Goal: Register for event/course

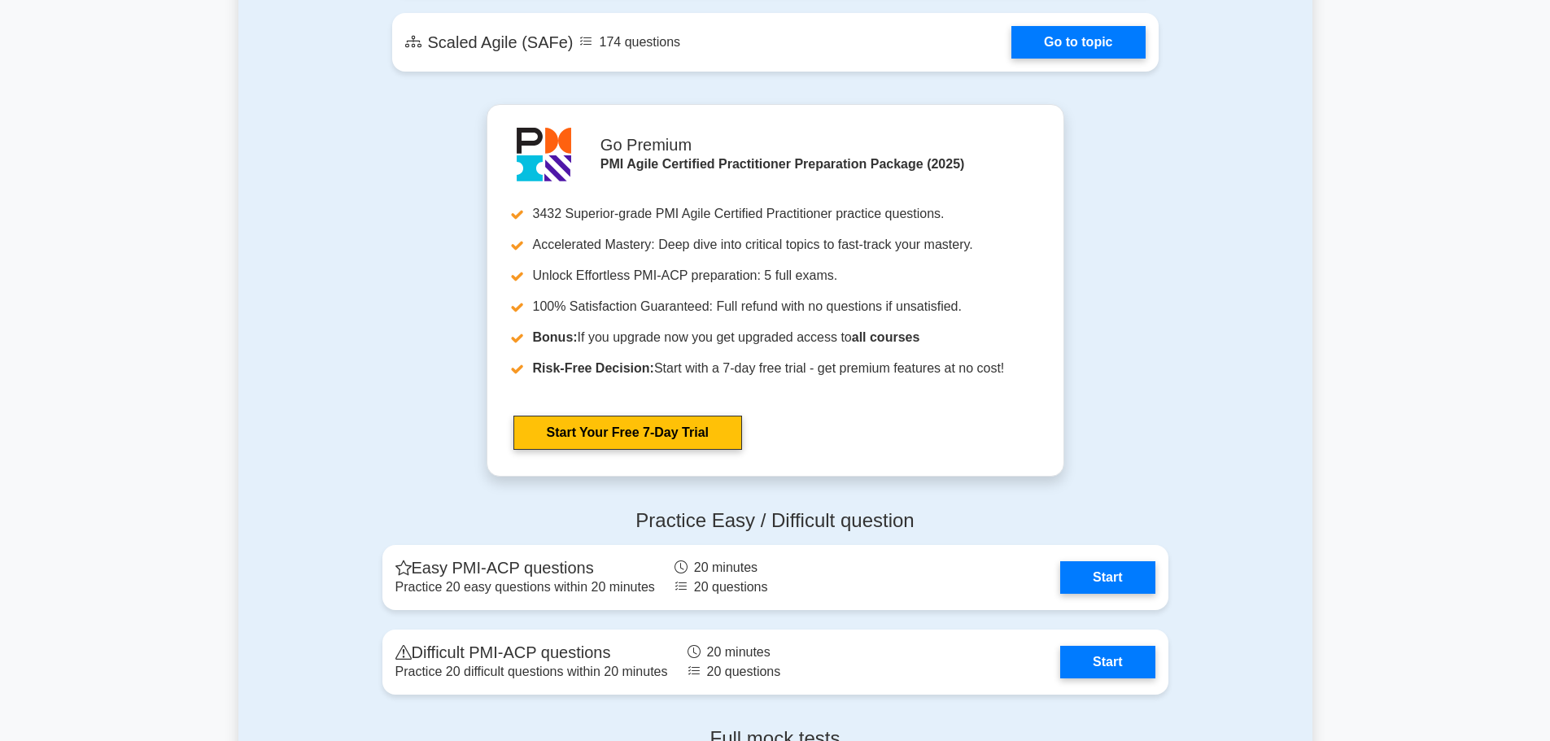
scroll to position [3390, 0]
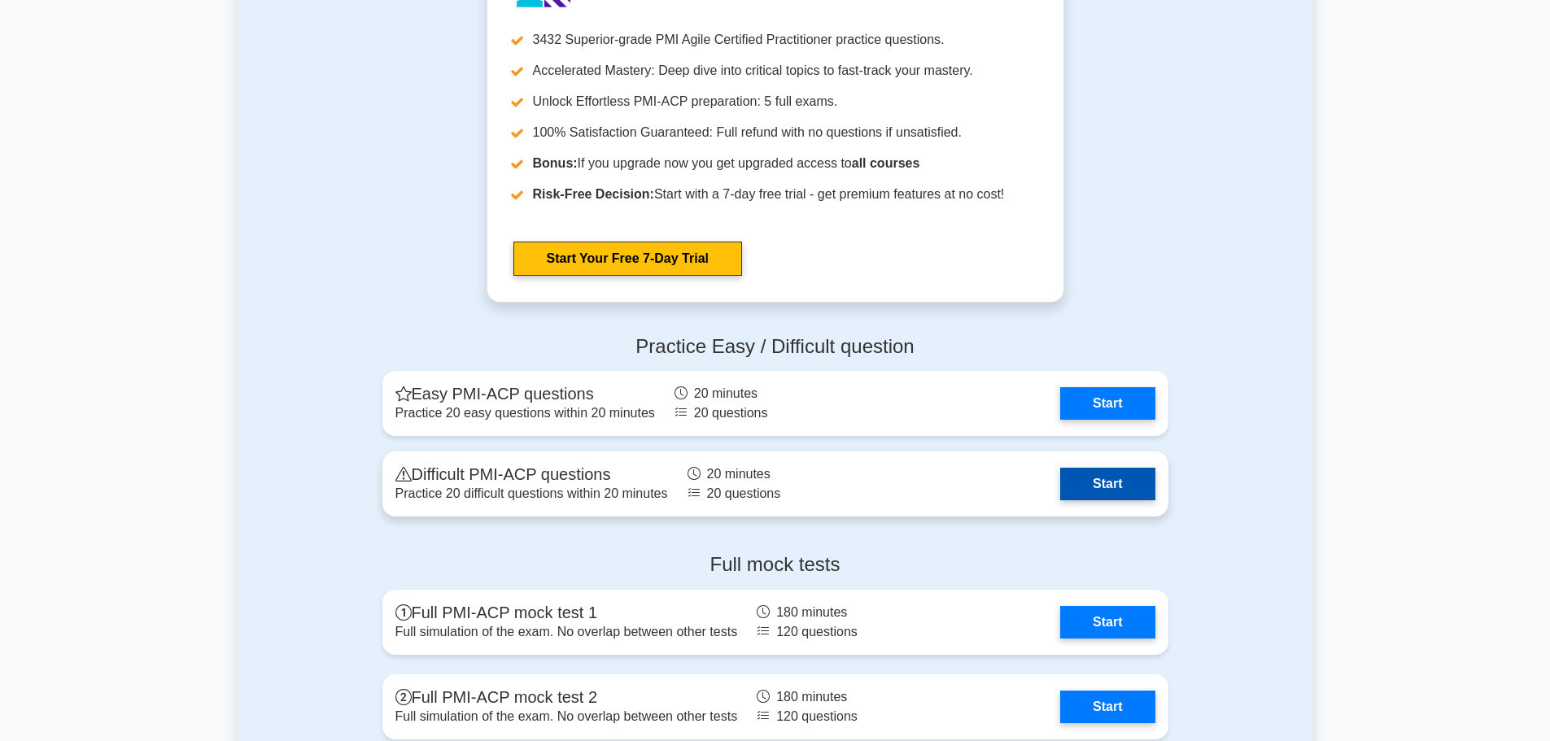
click at [1105, 487] on link "Start" at bounding box center [1107, 484] width 94 height 33
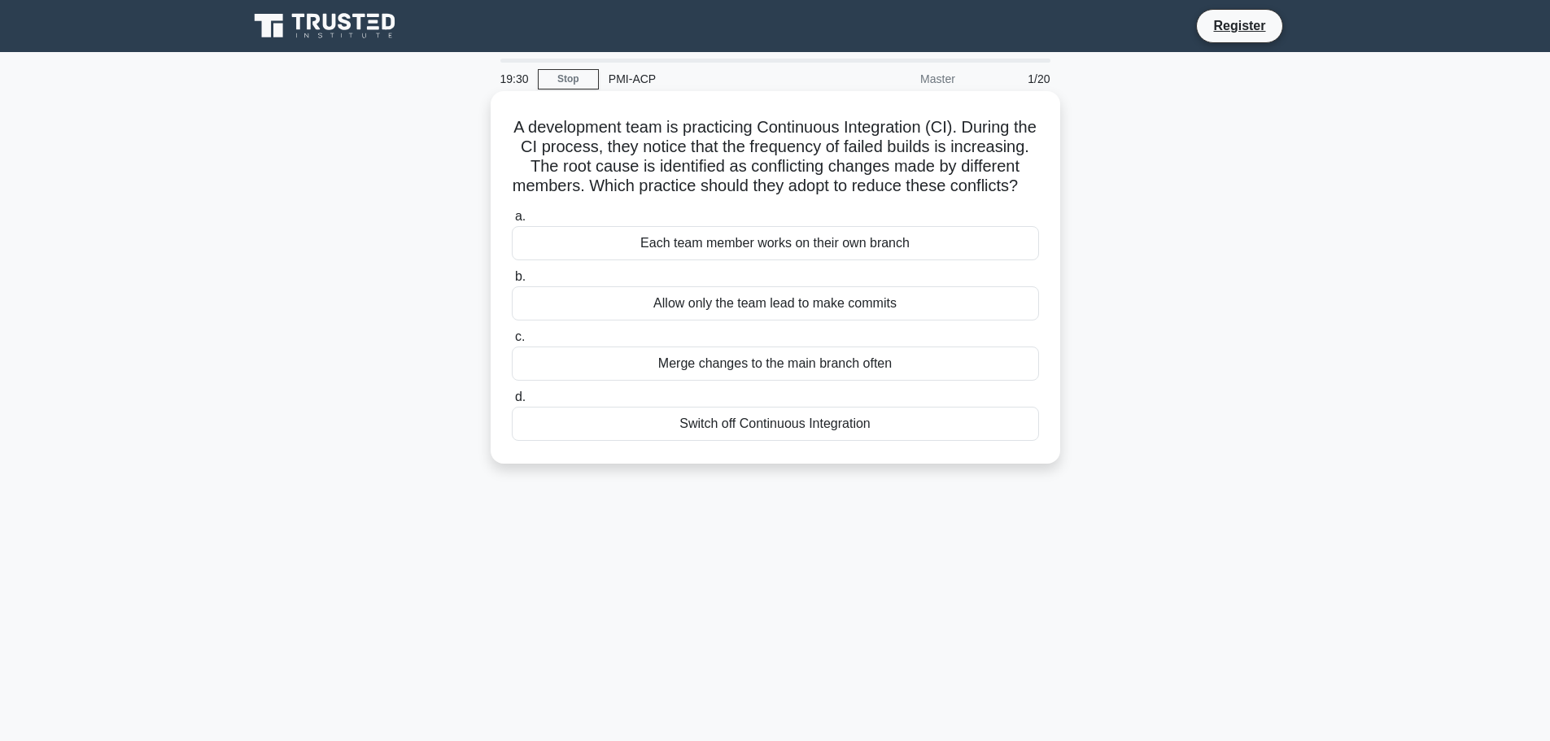
click at [726, 381] on div "Merge changes to the main branch often" at bounding box center [775, 364] width 527 height 34
click at [512, 342] on input "c. Merge changes to the main branch often" at bounding box center [512, 337] width 0 height 11
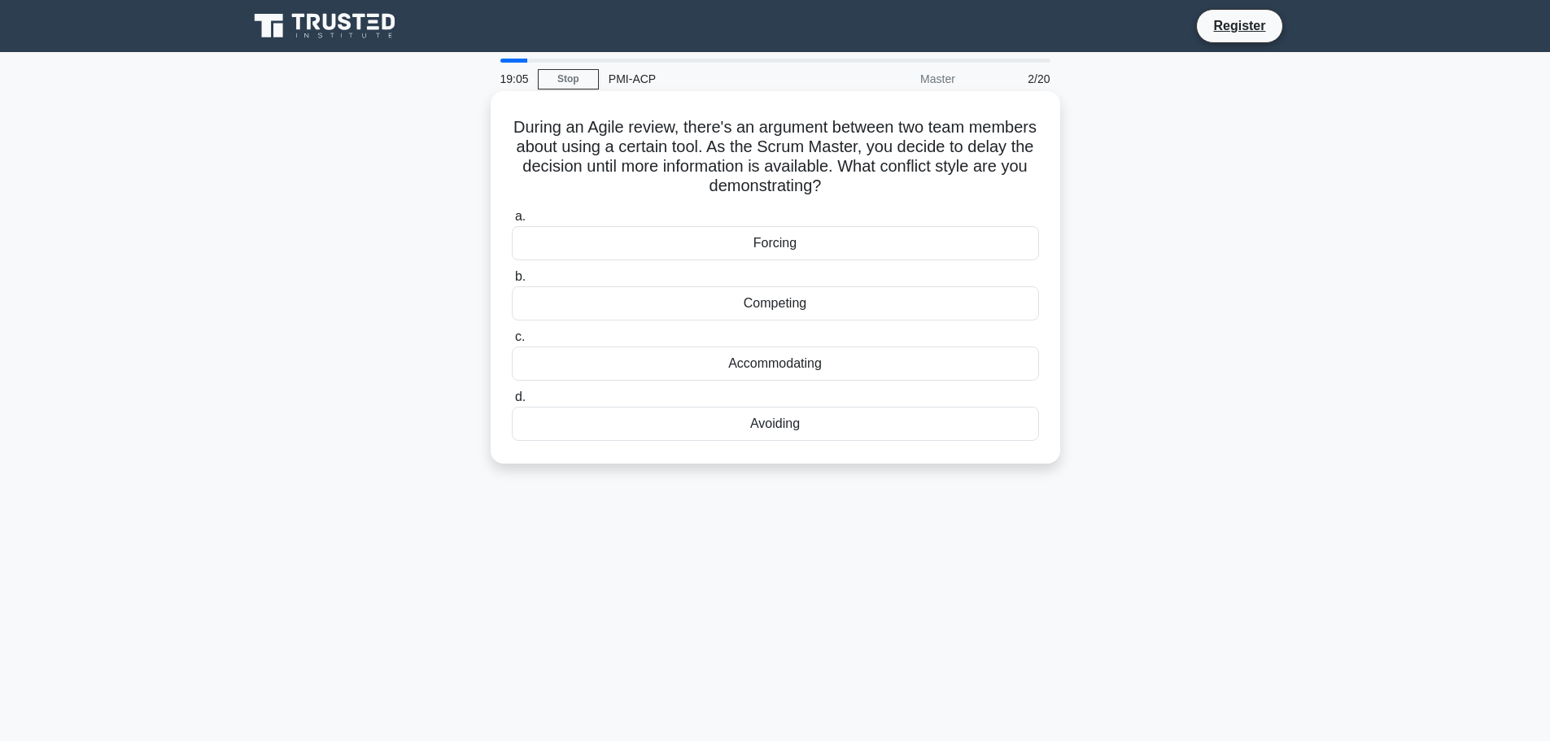
click at [778, 429] on div "Avoiding" at bounding box center [775, 424] width 527 height 34
click at [512, 403] on input "d. Avoiding" at bounding box center [512, 397] width 0 height 11
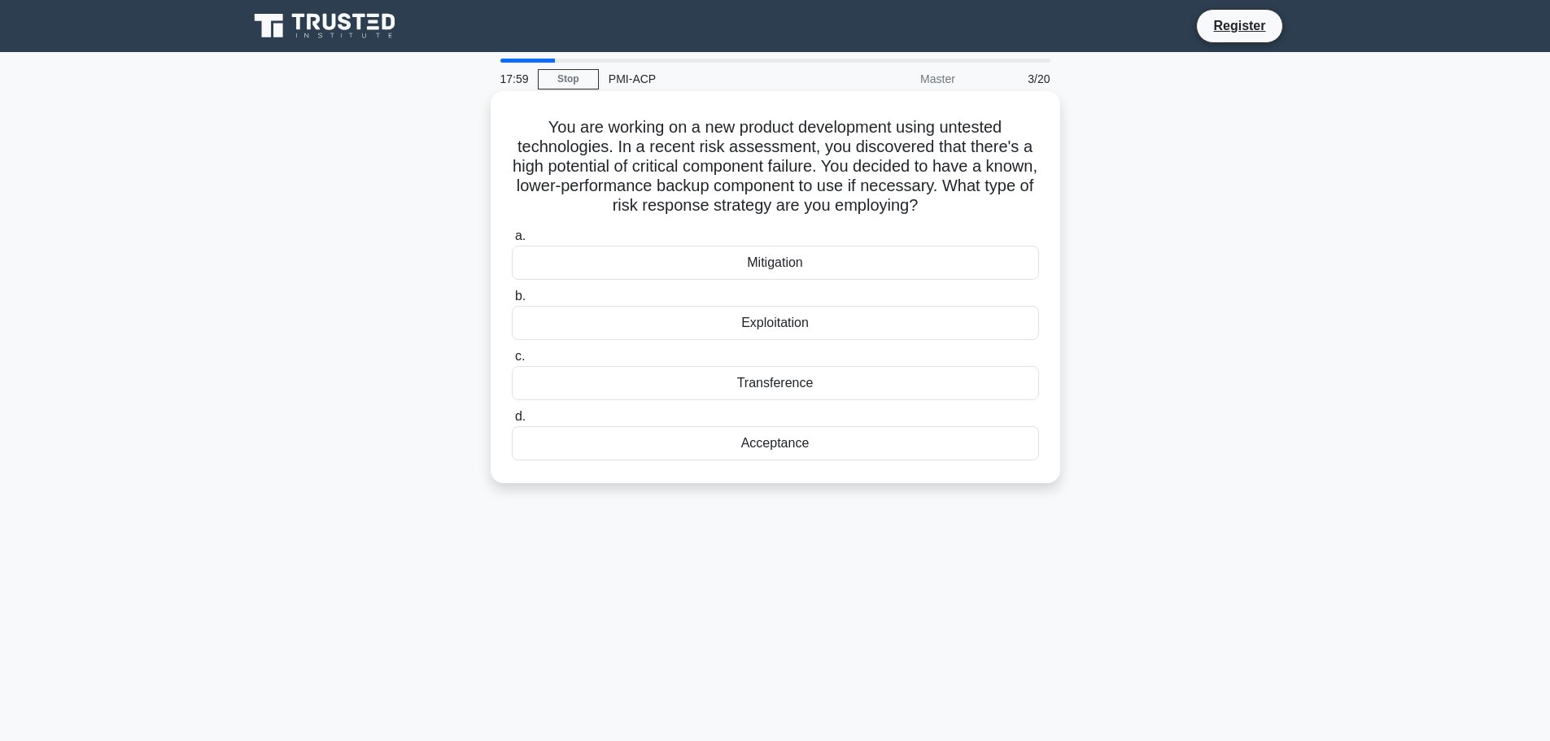
click at [811, 263] on div "Mitigation" at bounding box center [775, 263] width 527 height 34
click at [512, 242] on input "a. Mitigation" at bounding box center [512, 236] width 0 height 11
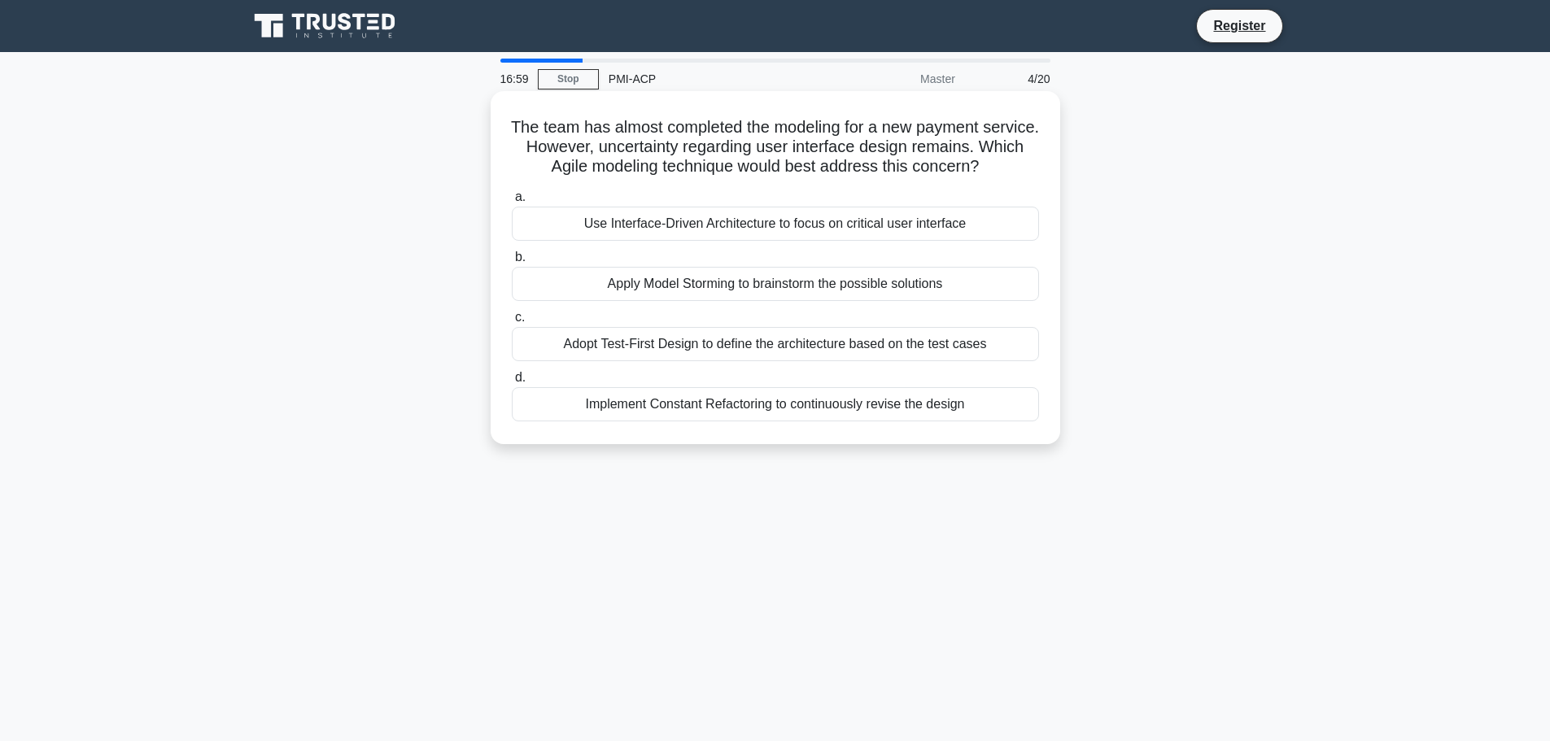
click at [868, 415] on div "Implement Constant Refactoring to continuously revise the design" at bounding box center [775, 404] width 527 height 34
click at [512, 383] on input "d. Implement Constant Refactoring to continuously revise the design" at bounding box center [512, 378] width 0 height 11
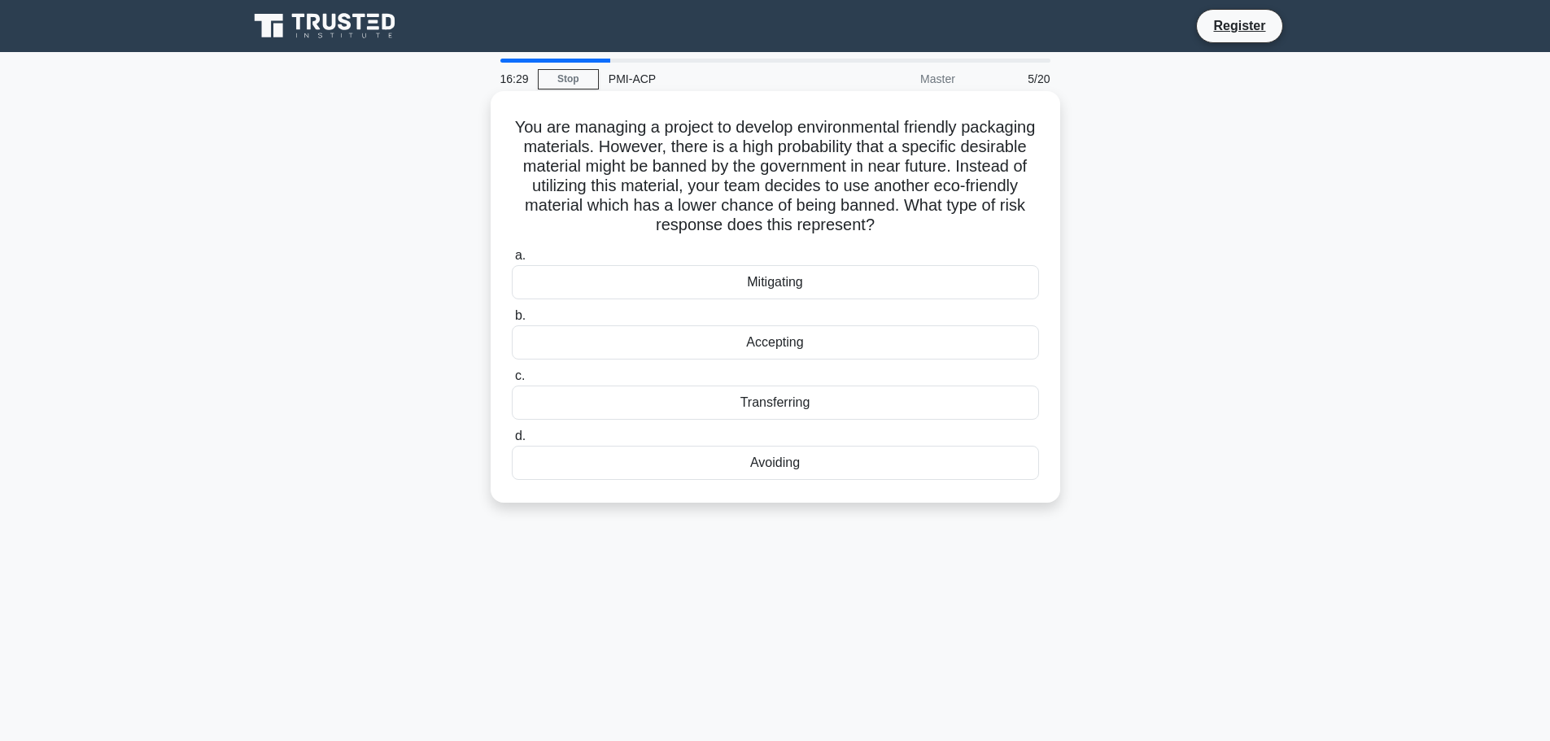
click at [835, 357] on div "Accepting" at bounding box center [775, 342] width 527 height 34
click at [512, 321] on input "b. Accepting" at bounding box center [512, 316] width 0 height 11
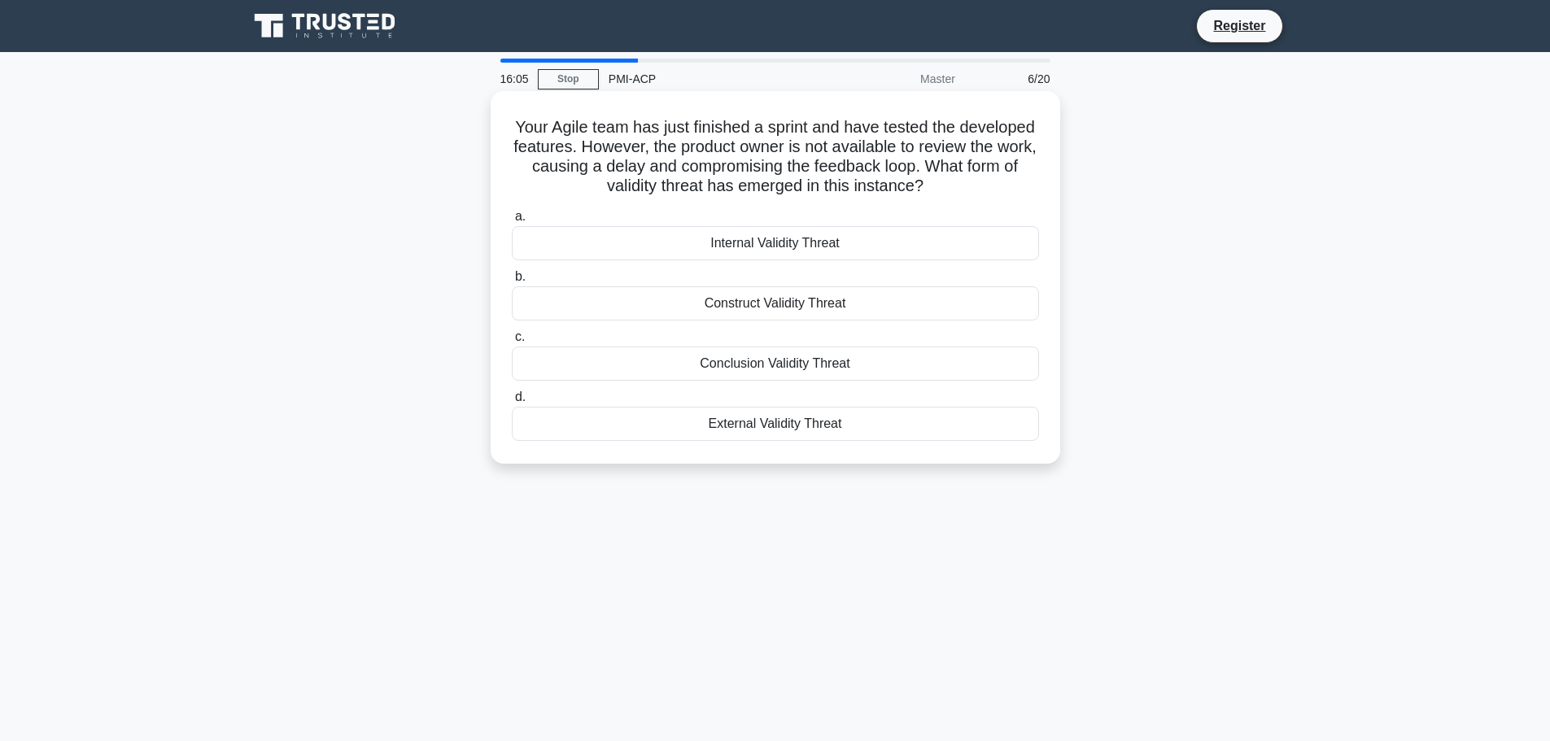
click at [875, 246] on div "Internal Validity Threat" at bounding box center [775, 243] width 527 height 34
click at [512, 222] on input "a. Internal Validity Threat" at bounding box center [512, 216] width 0 height 11
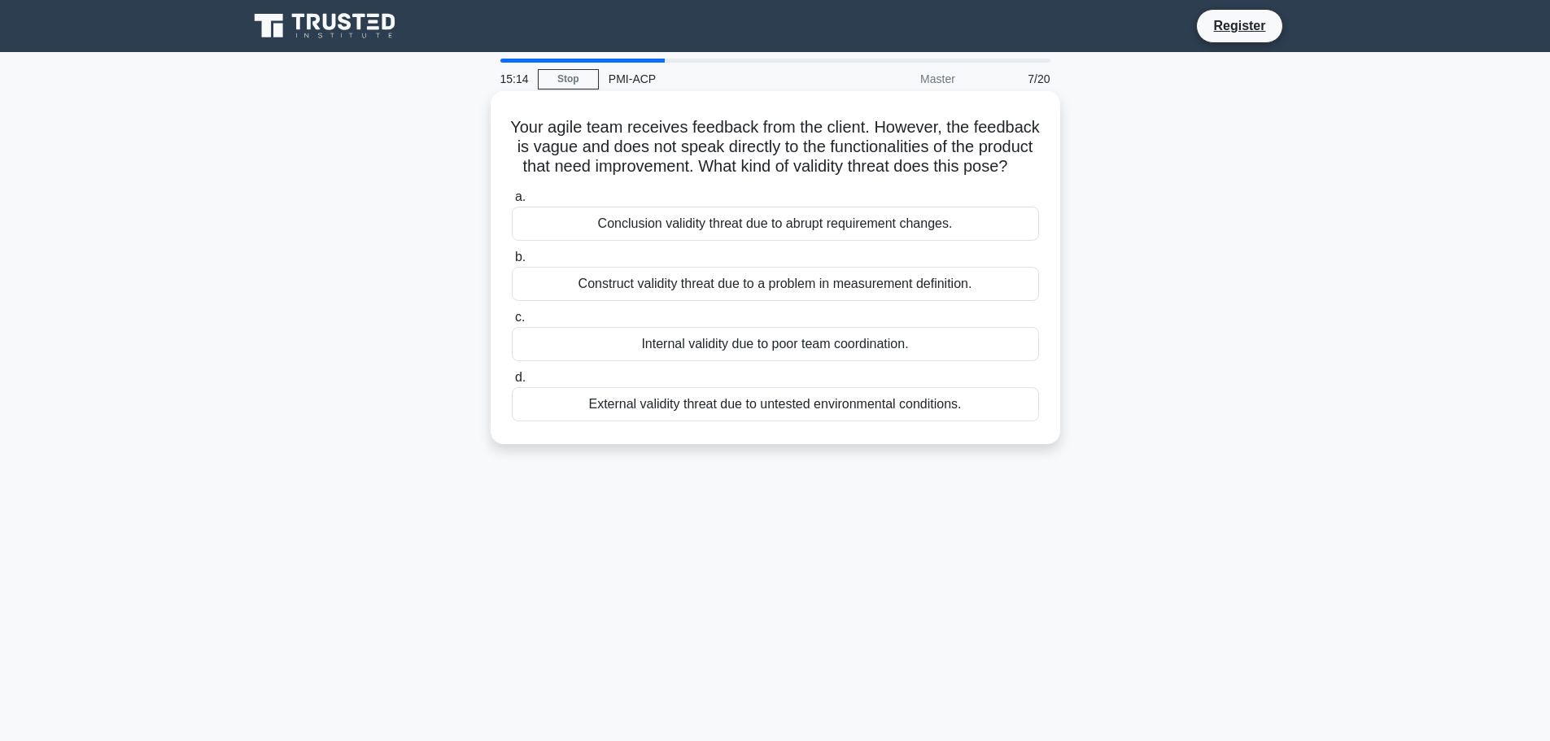
click at [940, 301] on div "Construct validity threat due to a problem in measurement definition." at bounding box center [775, 284] width 527 height 34
click at [512, 263] on input "b. Construct validity threat due to a problem in measurement definition." at bounding box center [512, 257] width 0 height 11
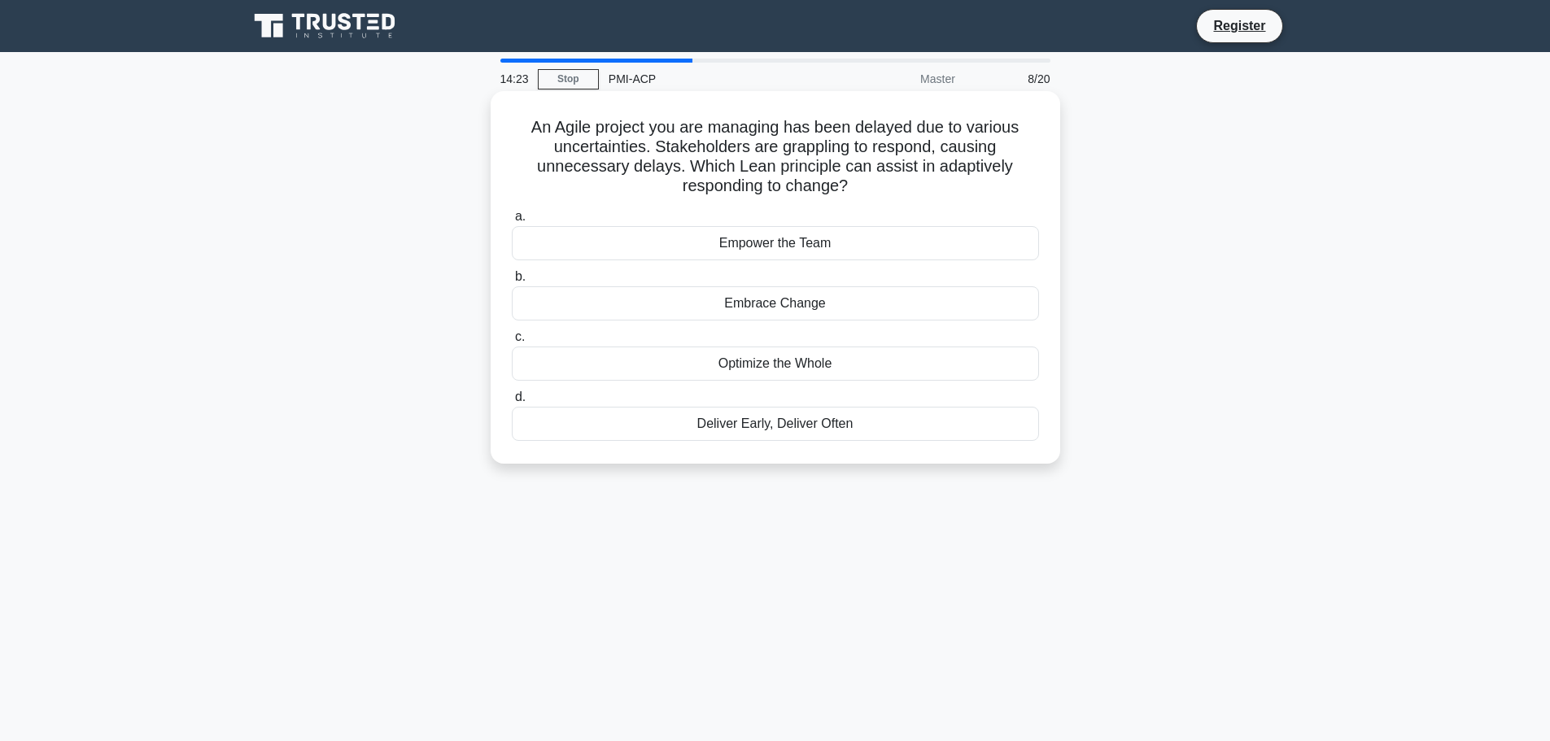
click at [880, 436] on div "Deliver Early, Deliver Often" at bounding box center [775, 424] width 527 height 34
click at [512, 403] on input "d. Deliver Early, Deliver Often" at bounding box center [512, 397] width 0 height 11
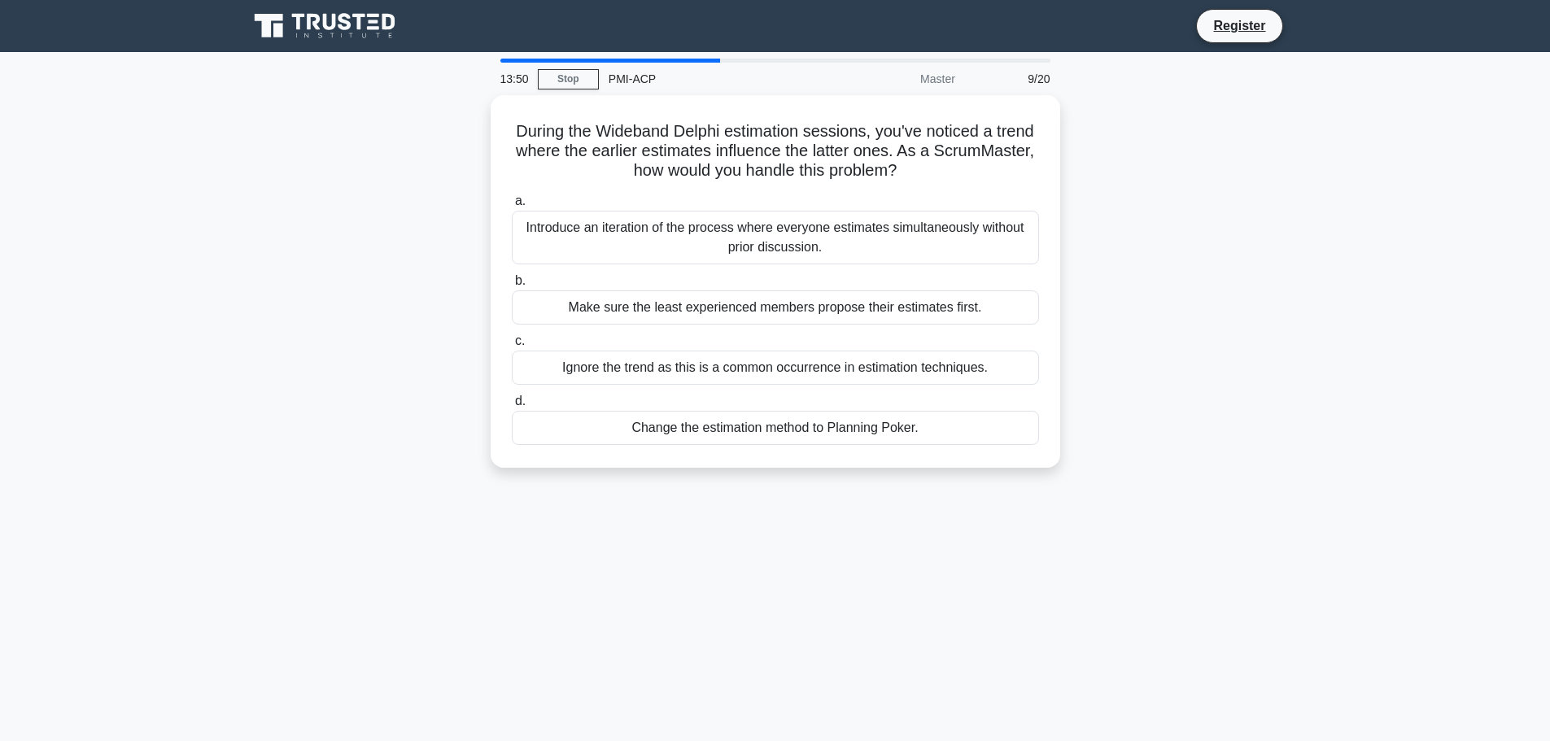
click at [880, 436] on div "Change the estimation method to Planning Poker." at bounding box center [775, 428] width 527 height 34
click at [512, 407] on input "d. Change the estimation method to Planning Poker." at bounding box center [512, 401] width 0 height 11
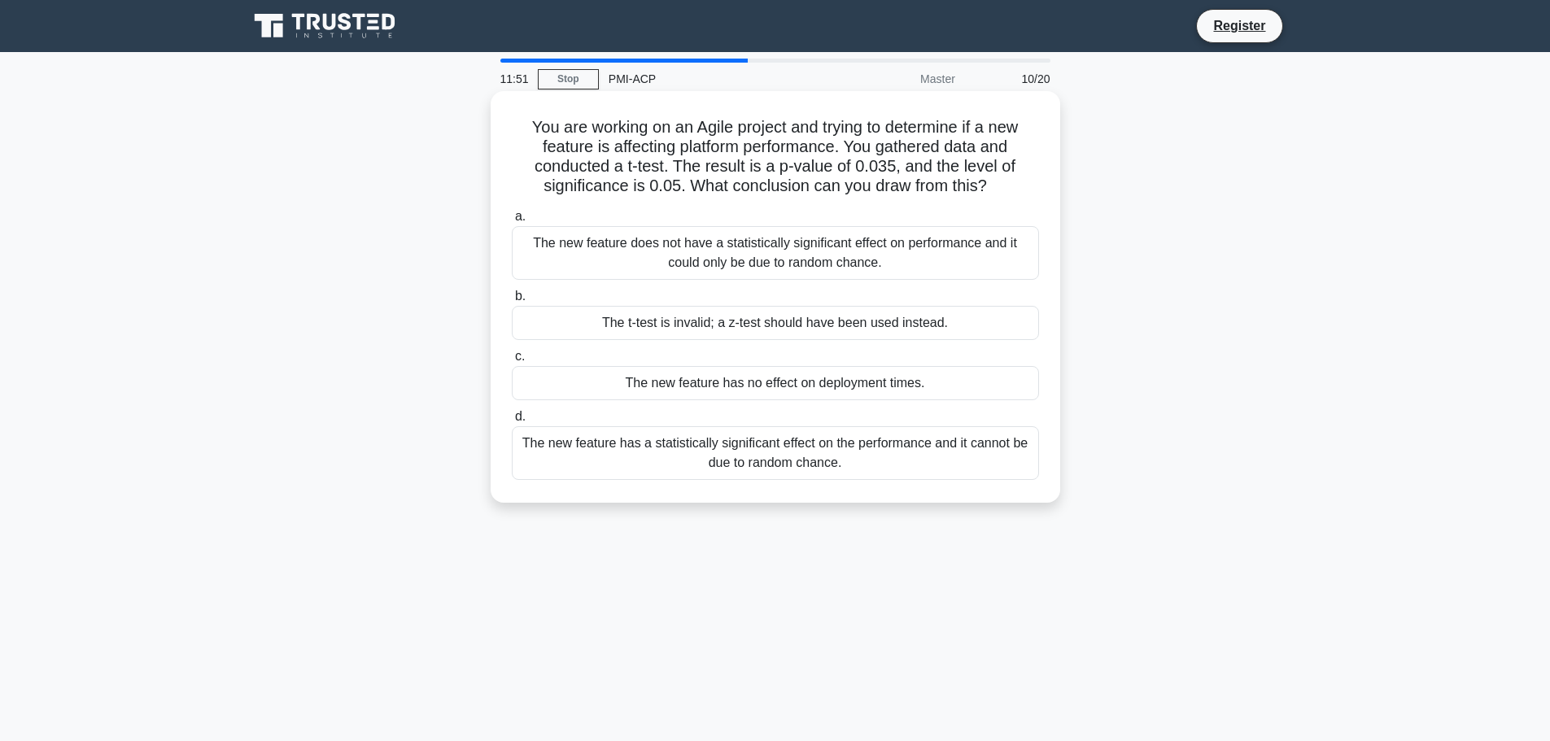
click at [704, 268] on div "The new feature does not have a statistically significant effect on performance…" at bounding box center [775, 253] width 527 height 54
click at [512, 222] on input "a. The new feature does not have a statistically significant effect on performa…" at bounding box center [512, 216] width 0 height 11
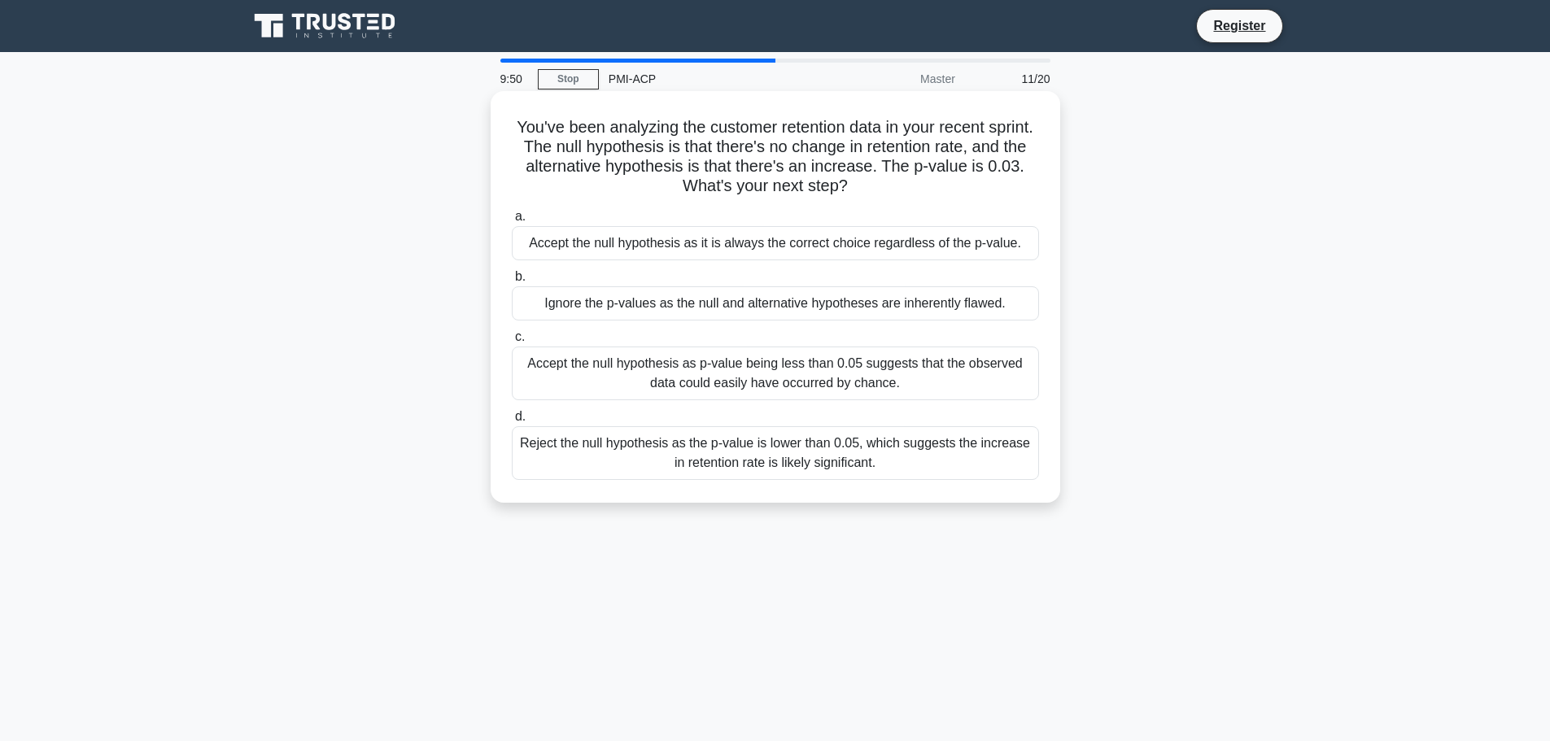
click at [723, 389] on div "Accept the null hypothesis as p-value being less than 0.05 suggests that the ob…" at bounding box center [775, 374] width 527 height 54
click at [512, 342] on input "c. Accept the null hypothesis as p-value being less than 0.05 suggests that the…" at bounding box center [512, 337] width 0 height 11
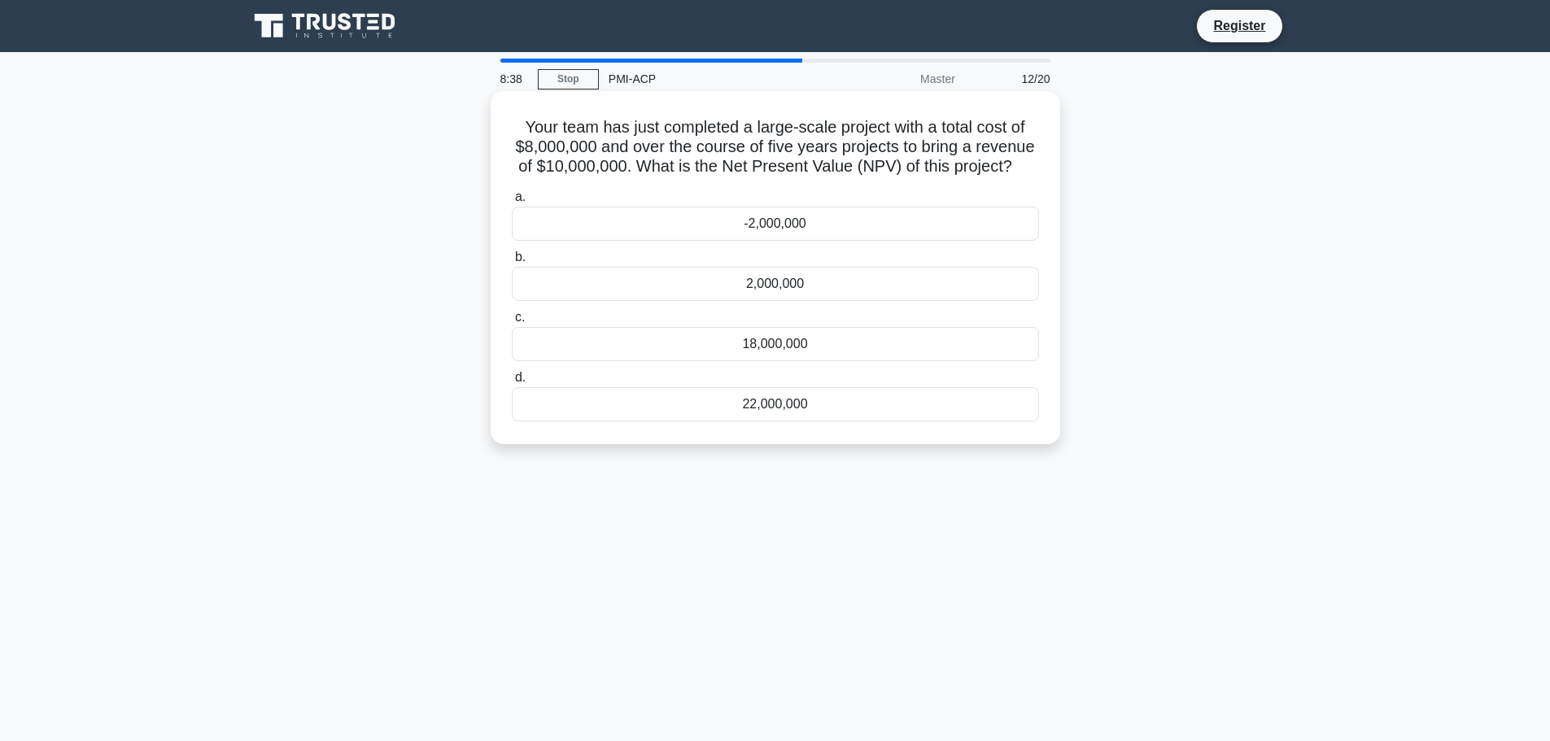
click at [777, 279] on div "2,000,000" at bounding box center [775, 284] width 527 height 34
click at [512, 263] on input "b. 2,000,000" at bounding box center [512, 257] width 0 height 11
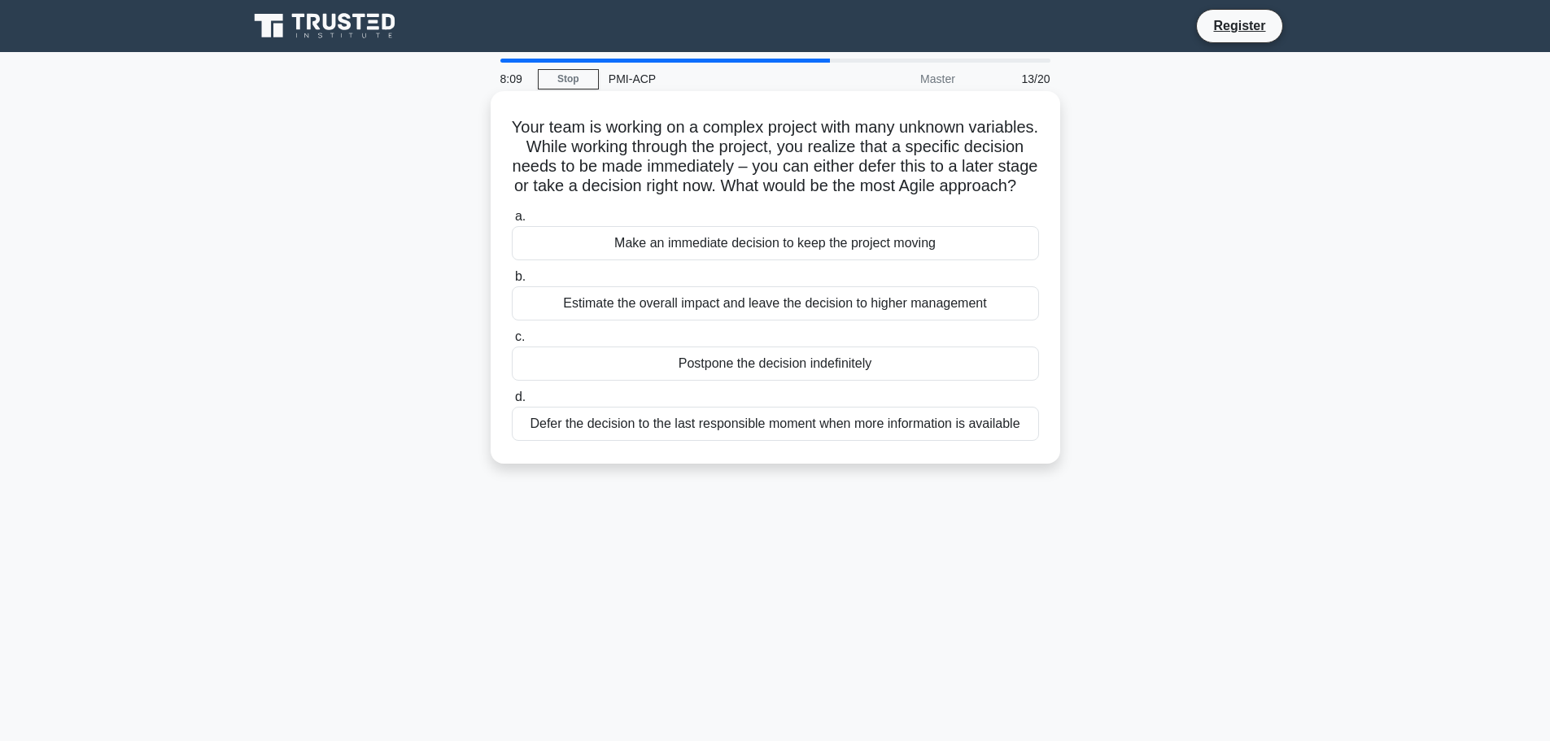
click at [696, 441] on div "Defer the decision to the last responsible moment when more information is avai…" at bounding box center [775, 424] width 527 height 34
click at [512, 403] on input "d. Defer the decision to the last responsible moment when more information is a…" at bounding box center [512, 397] width 0 height 11
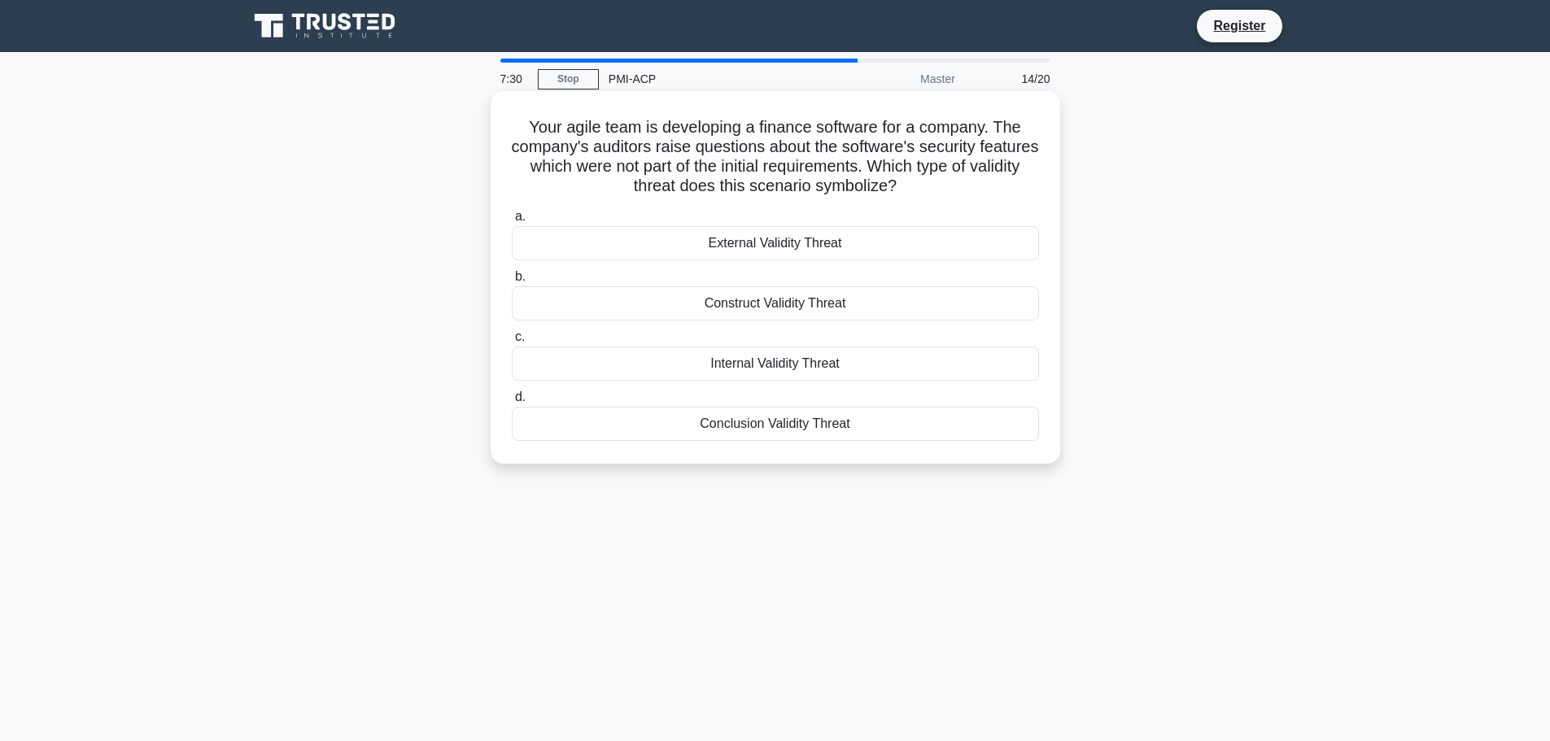
click at [783, 240] on div "External Validity Threat" at bounding box center [775, 243] width 527 height 34
click at [512, 222] on input "a. External Validity Threat" at bounding box center [512, 216] width 0 height 11
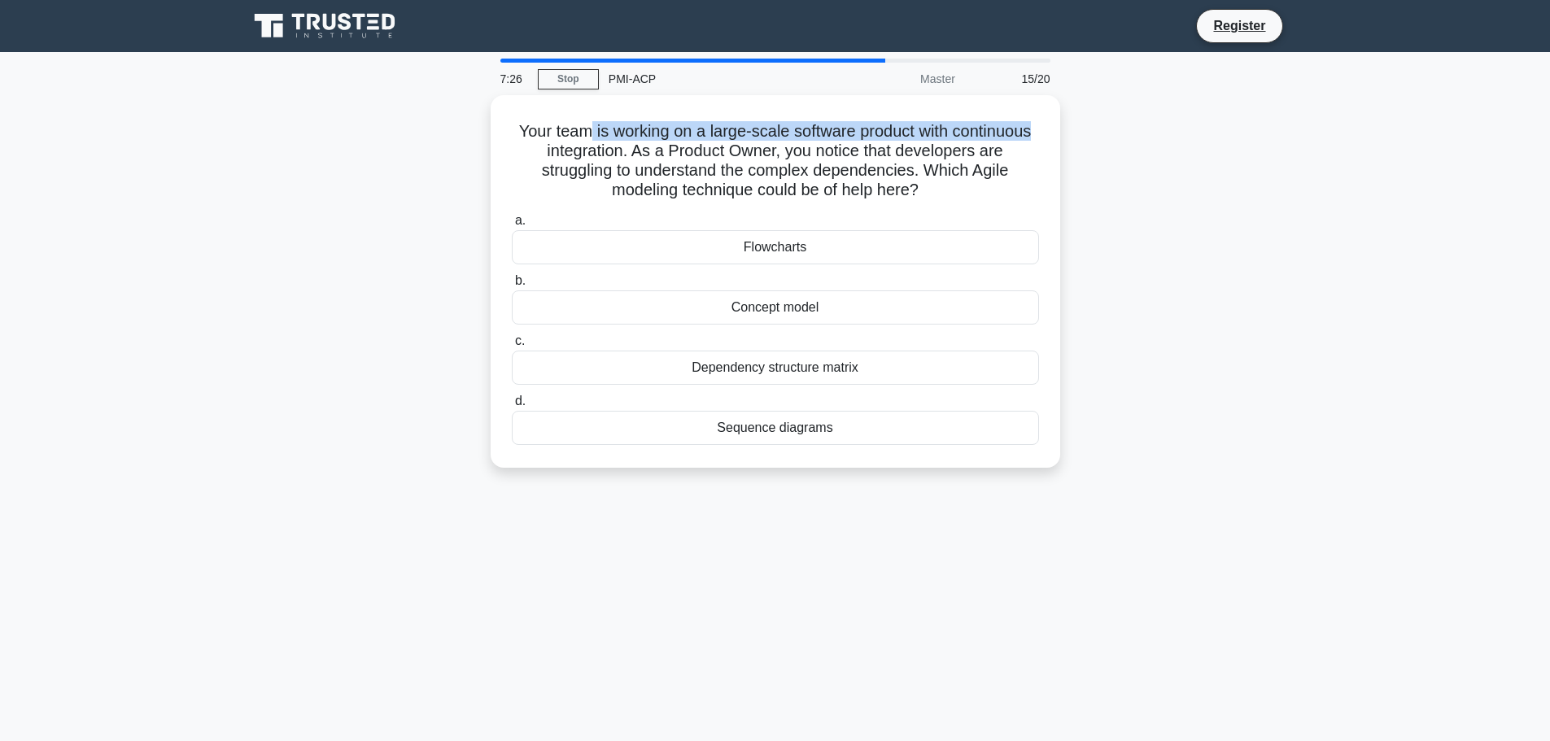
drag, startPoint x: 587, startPoint y: 125, endPoint x: 1069, endPoint y: 127, distance: 482.4
click at [1069, 127] on div "Your team is working on a large-scale software product with continuous integrat…" at bounding box center [775, 291] width 1074 height 392
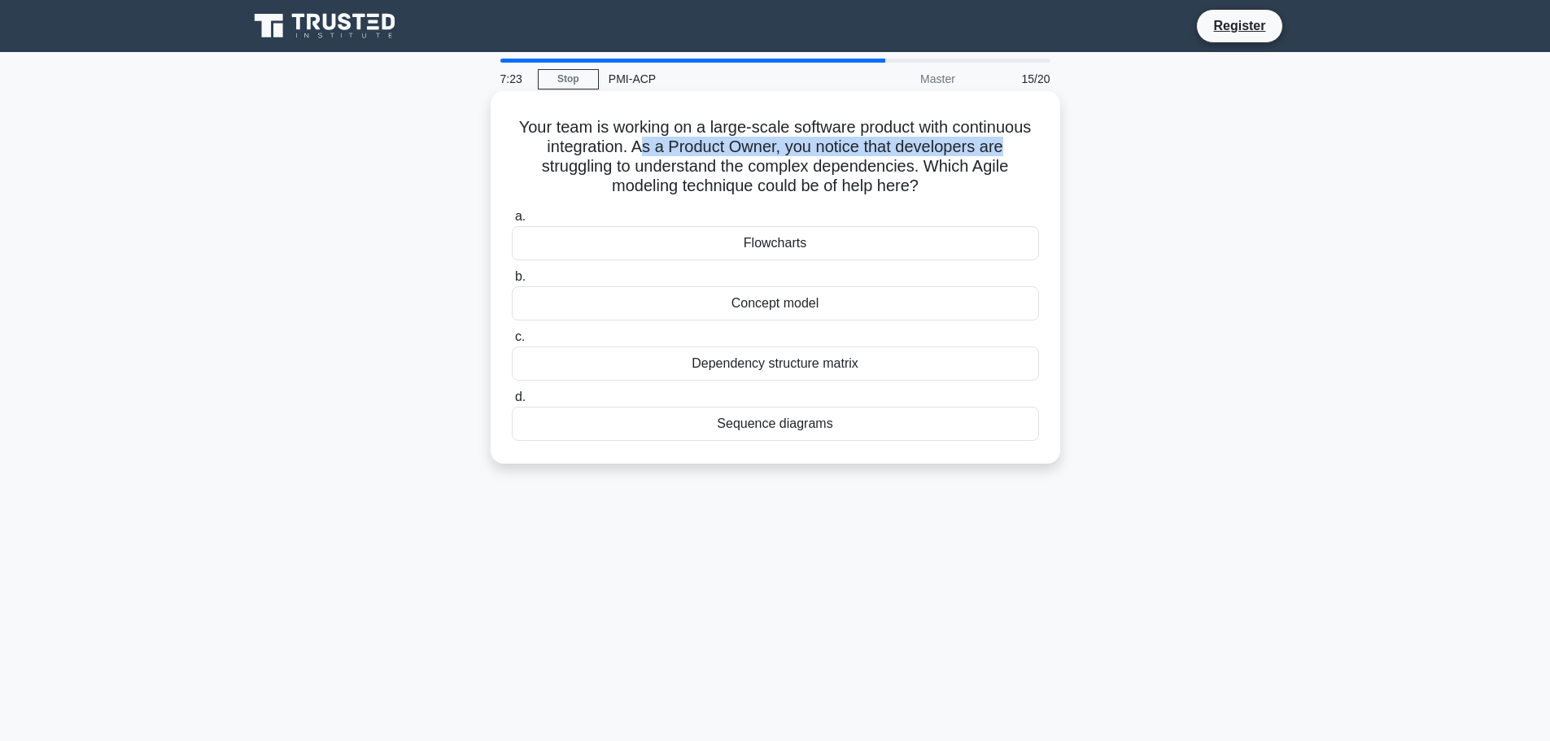
drag, startPoint x: 644, startPoint y: 142, endPoint x: 1032, endPoint y: 146, distance: 388.0
click at [1032, 146] on h5 "Your team is working on a large-scale software product with continuous integrat…" at bounding box center [775, 157] width 530 height 80
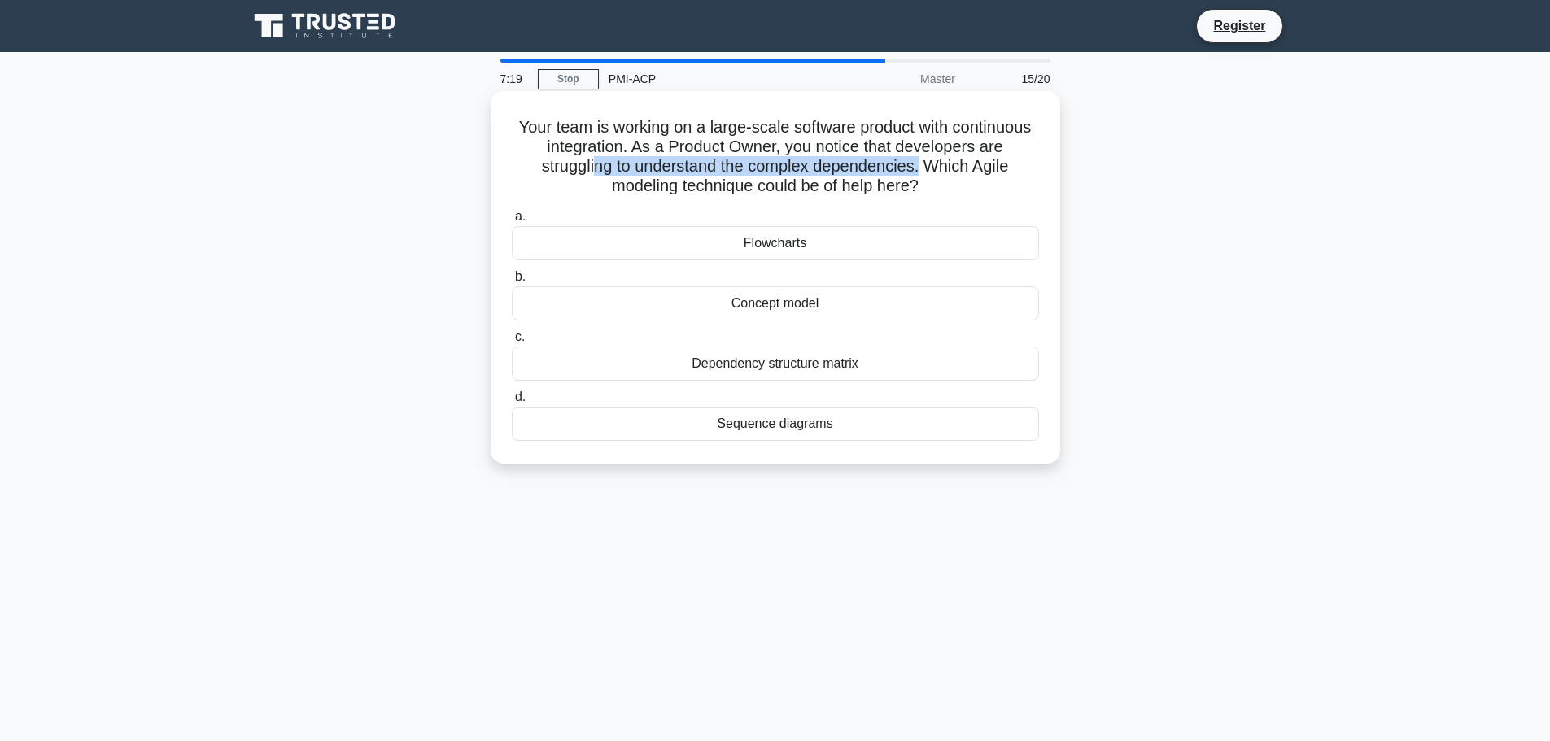
drag, startPoint x: 591, startPoint y: 163, endPoint x: 924, endPoint y: 169, distance: 332.8
click at [924, 169] on h5 "Your team is working on a large-scale software product with continuous integrat…" at bounding box center [775, 157] width 530 height 80
click at [782, 368] on div "Dependency structure matrix" at bounding box center [775, 364] width 527 height 34
click at [512, 342] on input "c. Dependency structure matrix" at bounding box center [512, 337] width 0 height 11
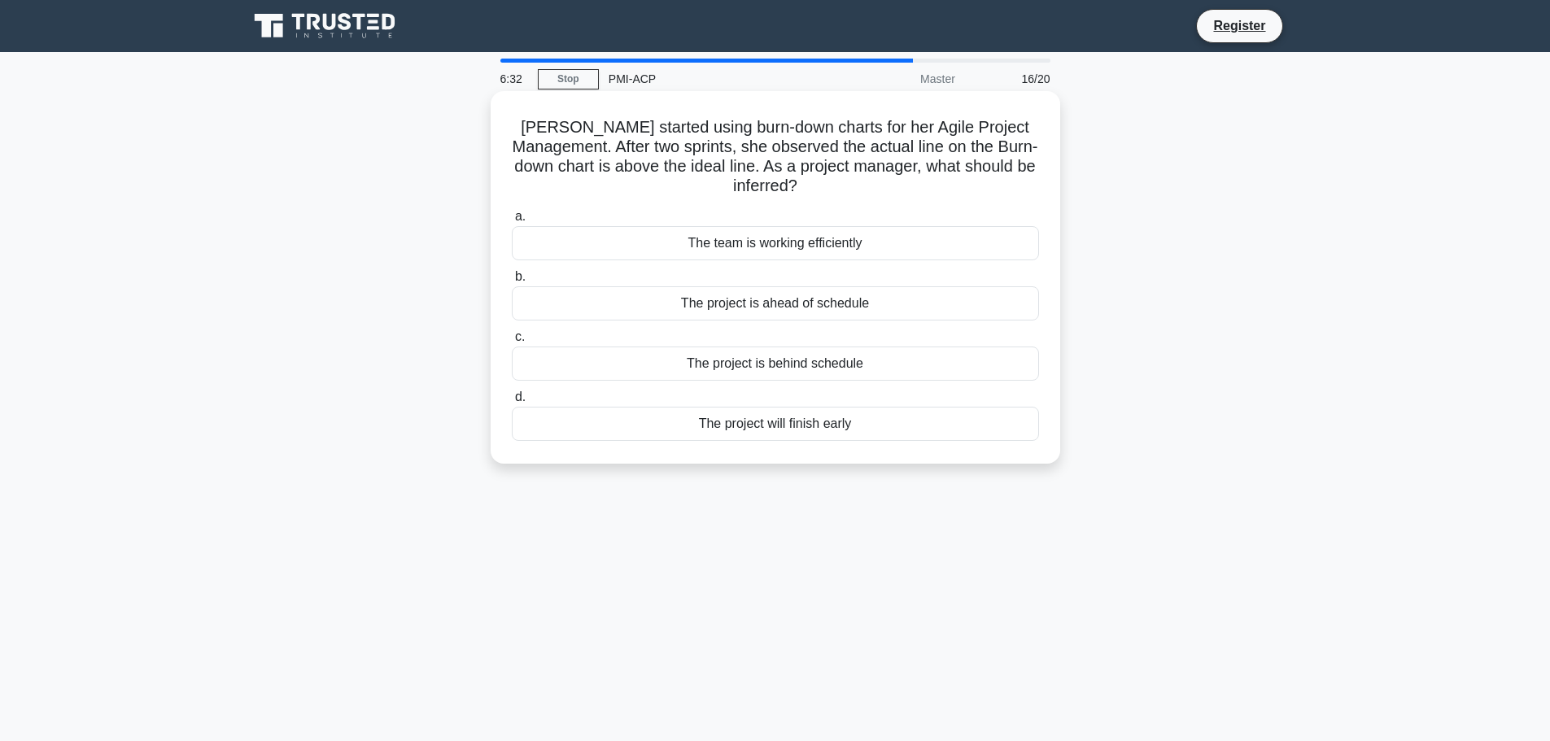
click at [870, 374] on div "The project is behind schedule" at bounding box center [775, 364] width 527 height 34
click at [512, 342] on input "c. The project is behind schedule" at bounding box center [512, 337] width 0 height 11
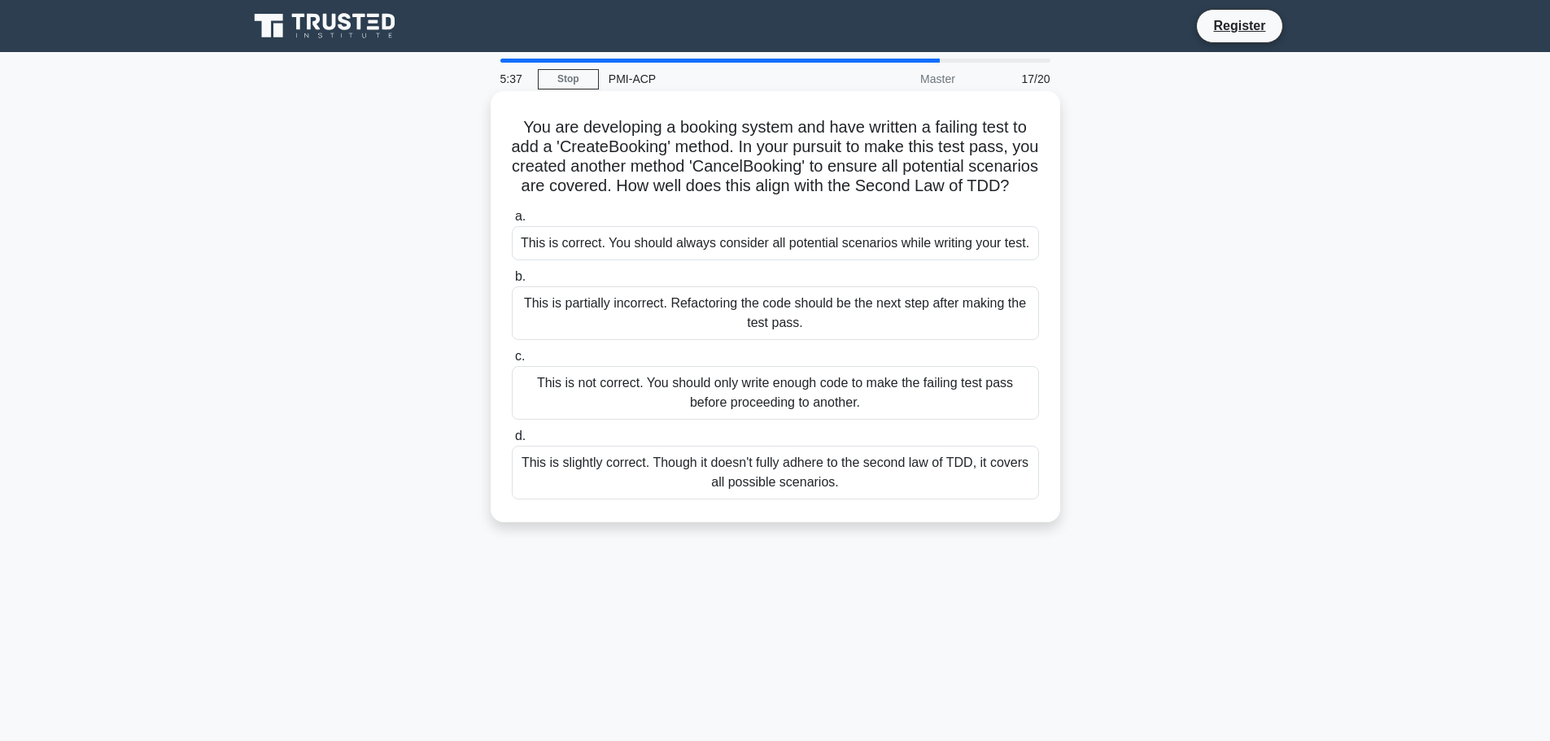
click at [890, 340] on div "This is partially incorrect. Refactoring the code should be the next step after…" at bounding box center [775, 313] width 527 height 54
click at [512, 282] on input "b. This is partially incorrect. Refactoring the code should be the next step af…" at bounding box center [512, 277] width 0 height 11
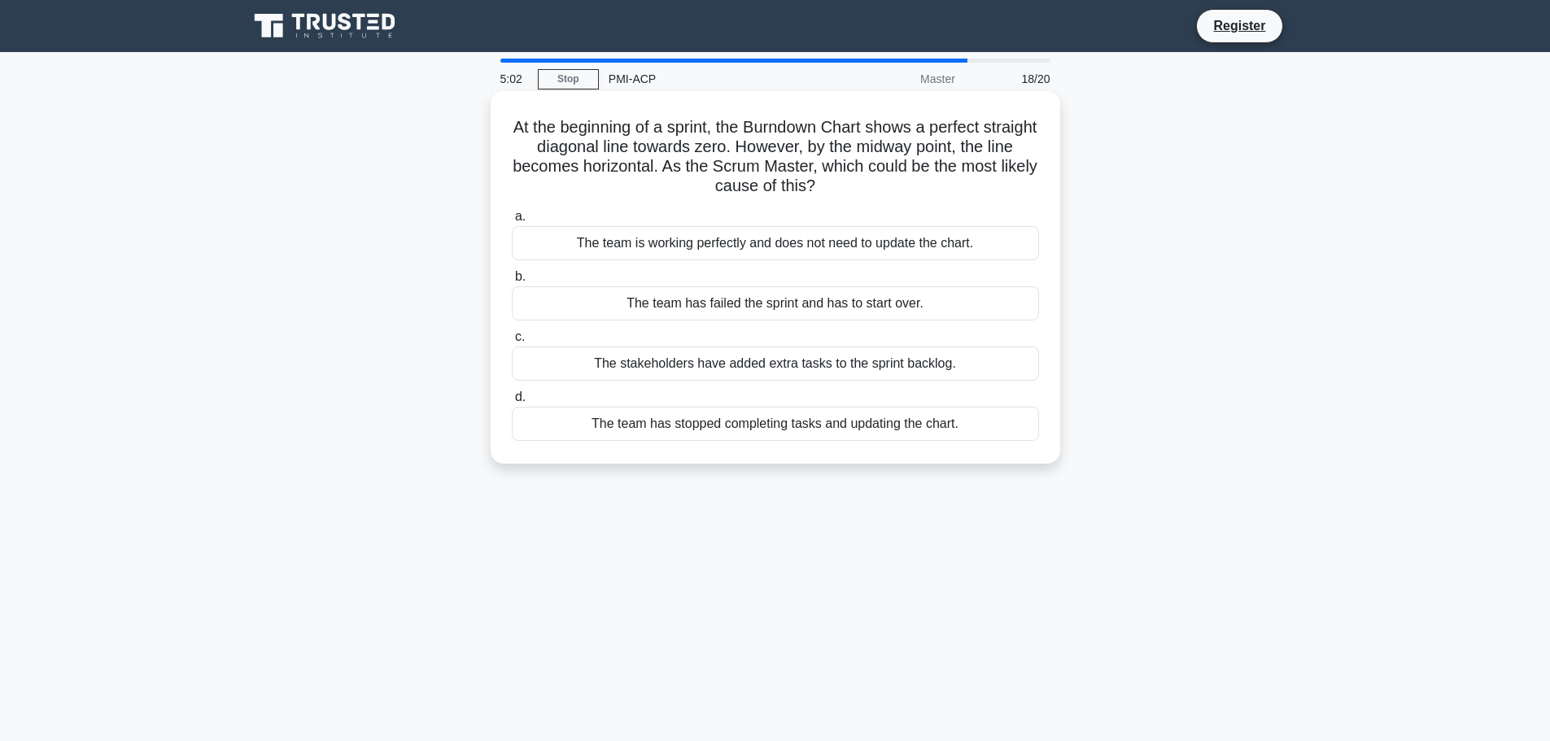
click at [876, 424] on div "The team has stopped completing tasks and updating the chart." at bounding box center [775, 424] width 527 height 34
click at [512, 403] on input "d. The team has stopped completing tasks and updating the chart." at bounding box center [512, 397] width 0 height 11
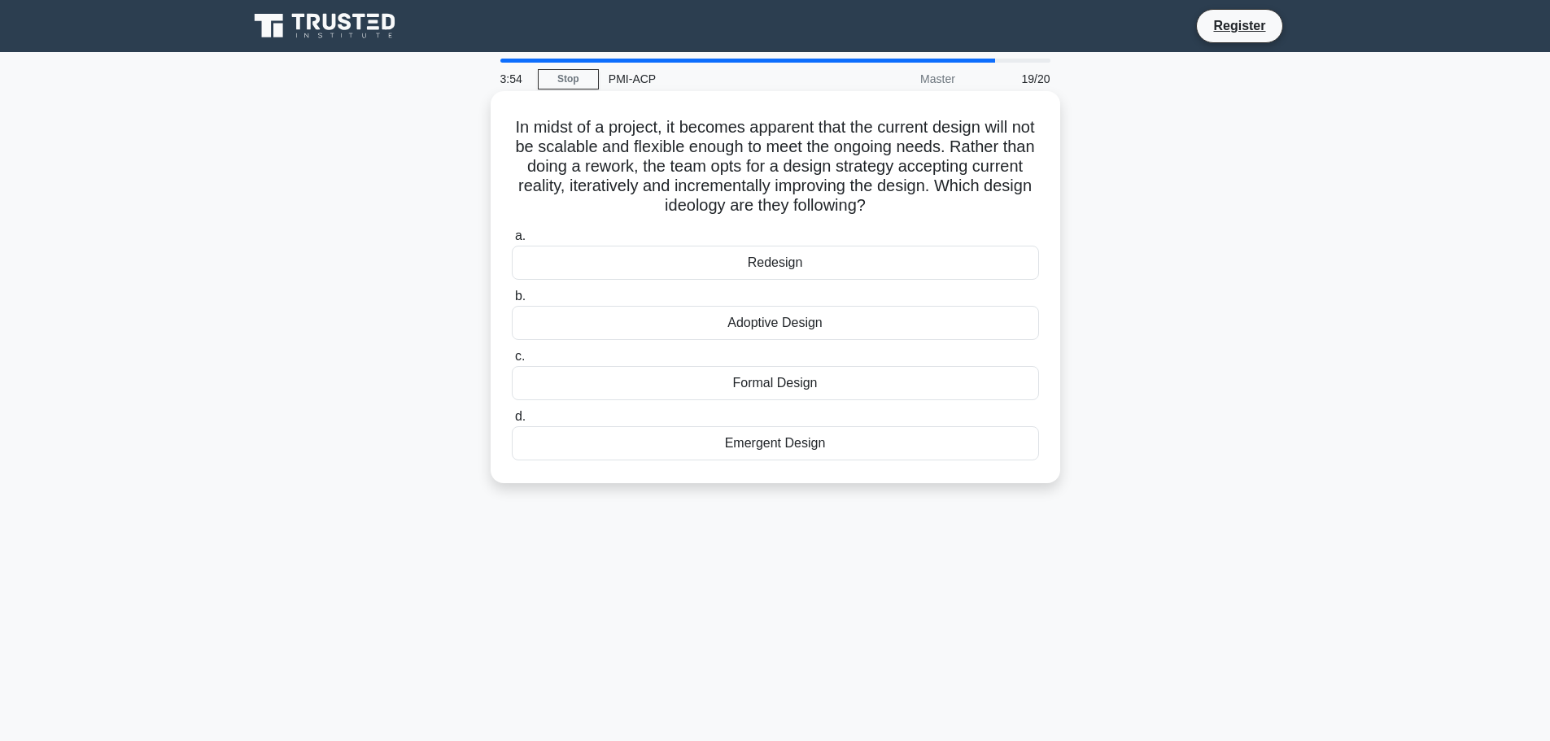
click at [800, 322] on div "Adoptive Design" at bounding box center [775, 323] width 527 height 34
click at [512, 302] on input "b. Adoptive Design" at bounding box center [512, 296] width 0 height 11
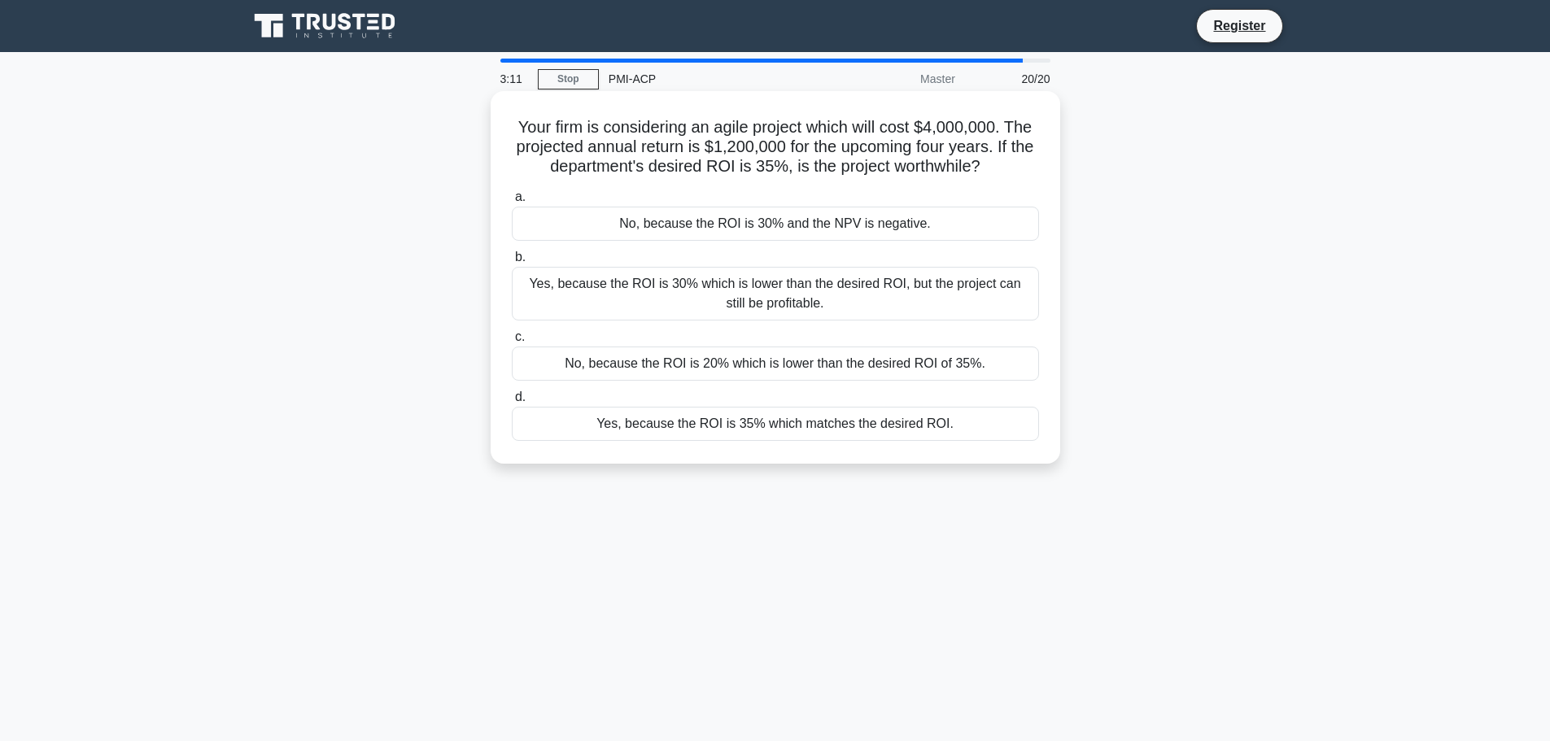
click at [806, 430] on div "Yes, because the ROI is 35% which matches the desired ROI." at bounding box center [775, 424] width 527 height 34
click at [512, 403] on input "d. Yes, because the ROI is 35% which matches the desired ROI." at bounding box center [512, 397] width 0 height 11
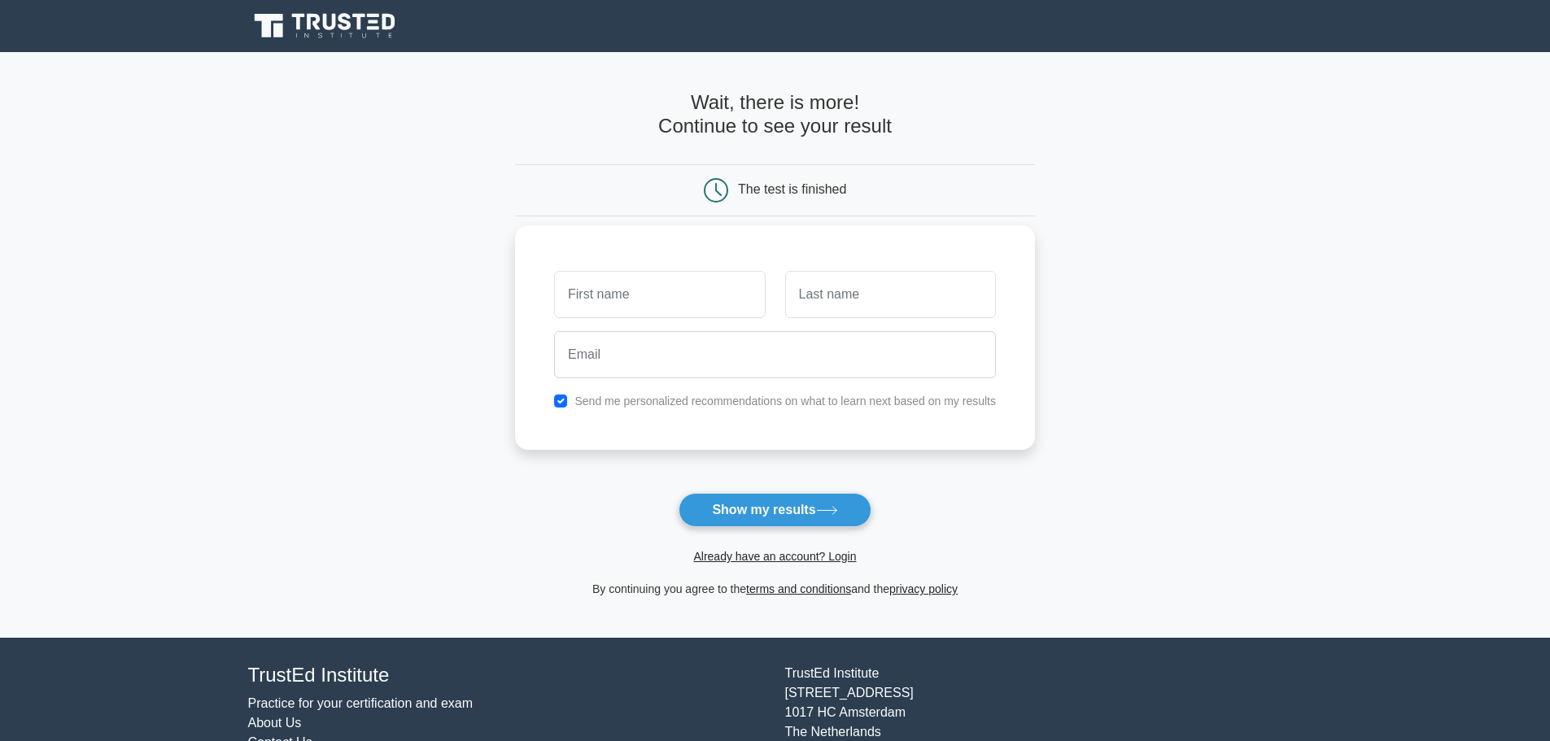
click at [660, 285] on input "text" at bounding box center [659, 294] width 211 height 47
type input "smitha"
type input "p"
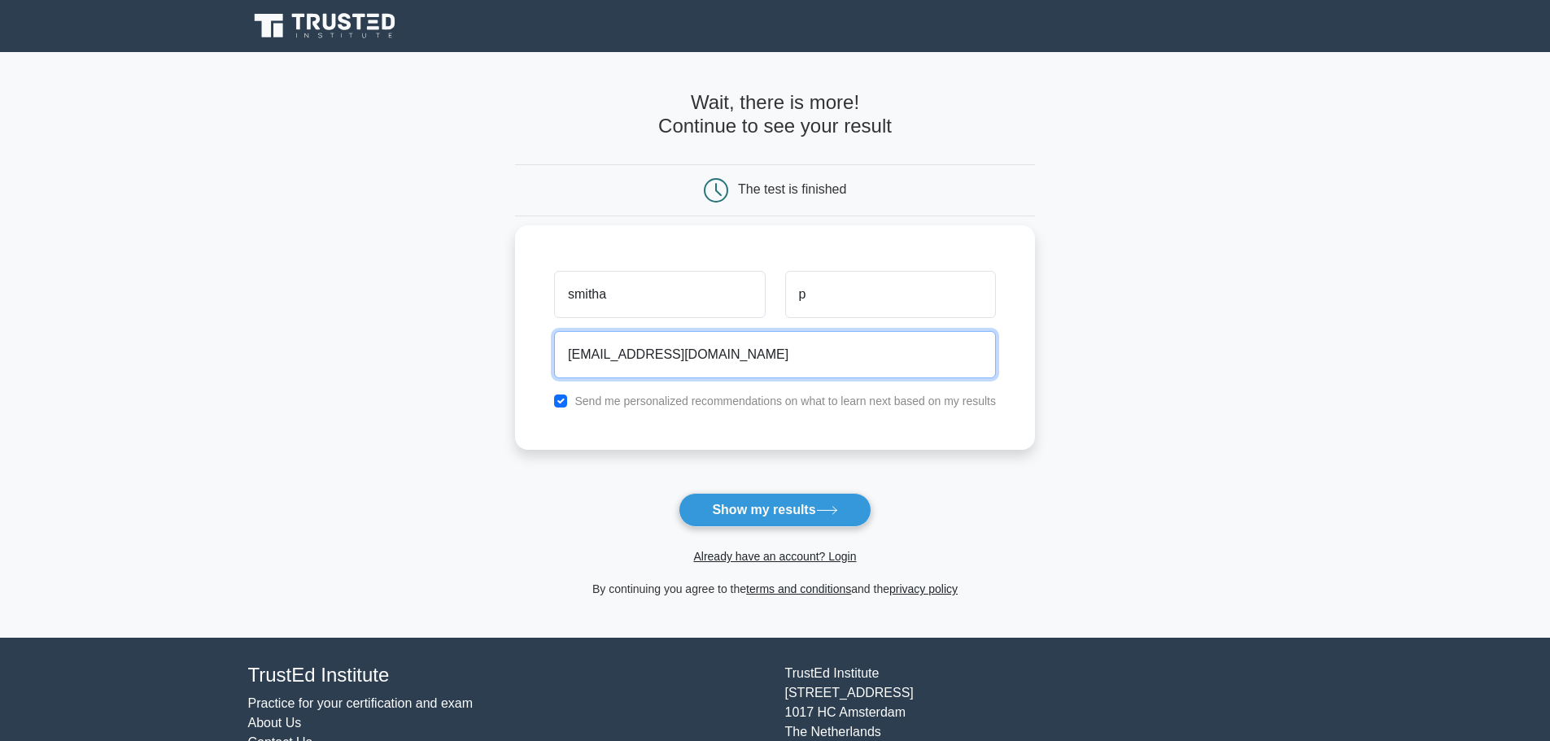
type input "p.smithas@gmail.com"
click at [678, 493] on button "Show my results" at bounding box center [774, 510] width 192 height 34
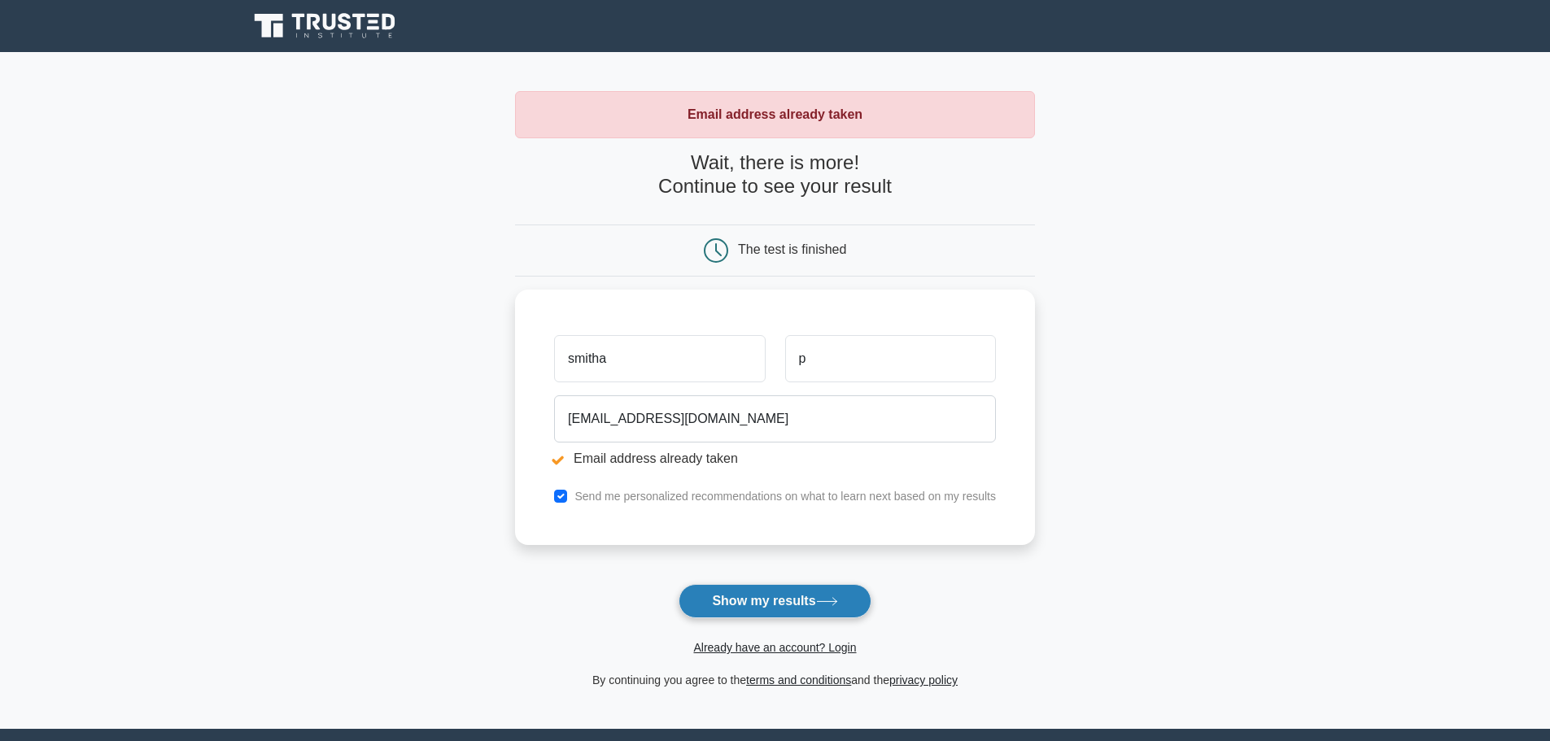
click at [751, 607] on button "Show my results" at bounding box center [774, 601] width 192 height 34
click at [775, 652] on link "Already have an account? Login" at bounding box center [774, 647] width 163 height 13
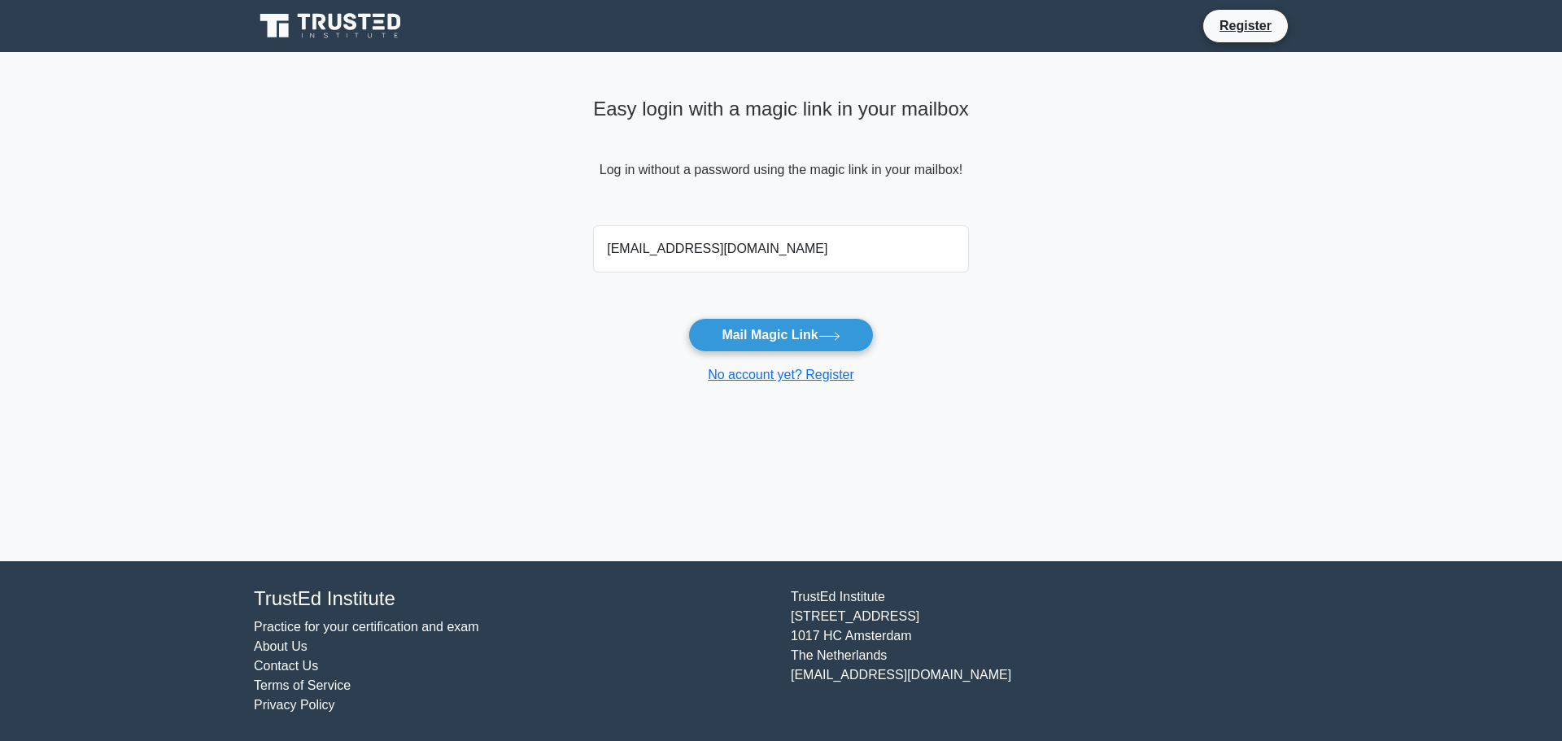
type input "[EMAIL_ADDRESS][DOMAIN_NAME]"
click at [688, 318] on button "Mail Magic Link" at bounding box center [780, 335] width 185 height 34
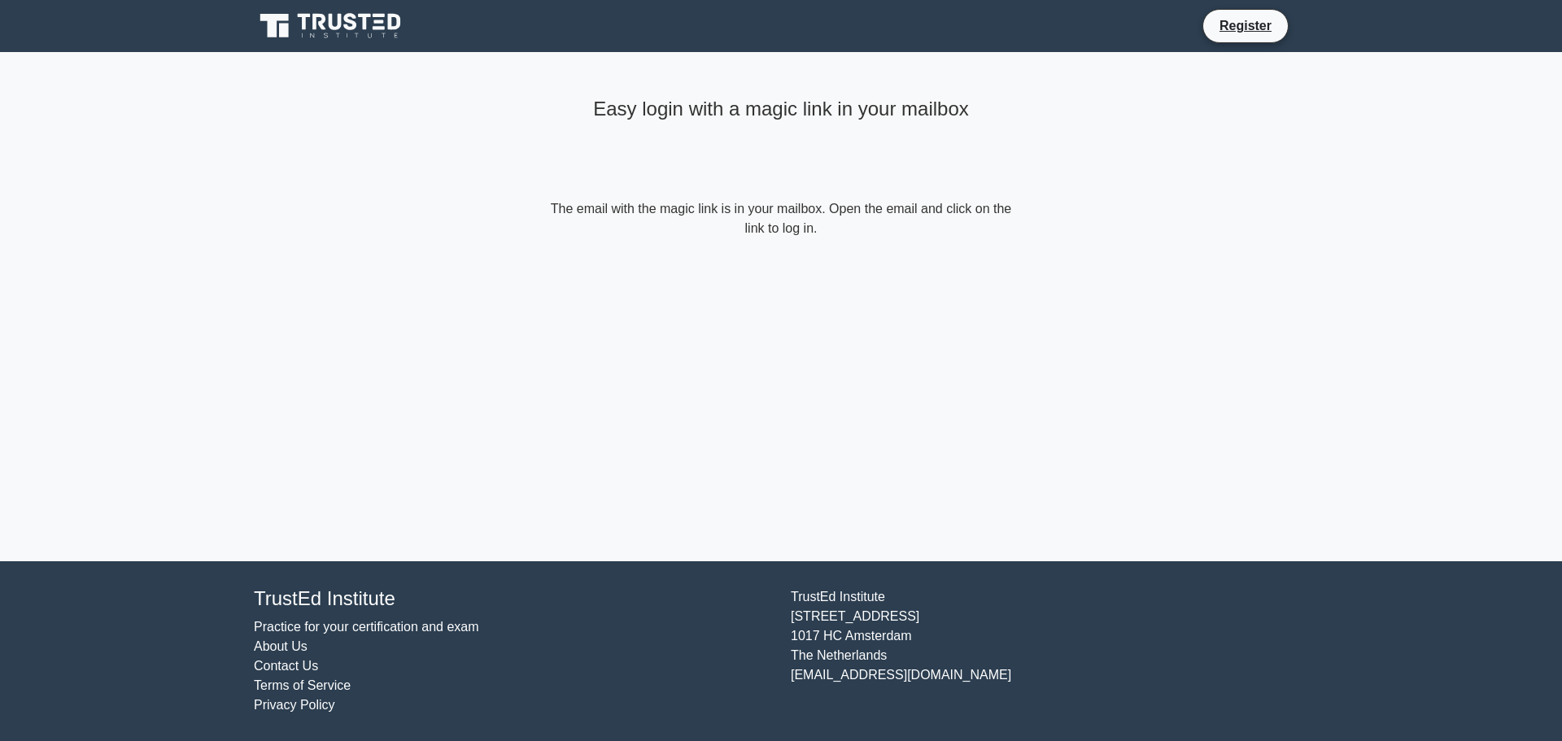
click at [818, 212] on form "The email with the magic link is in your mailbox. Open the email and click on t…" at bounding box center [781, 218] width 469 height 39
drag, startPoint x: 818, startPoint y: 212, endPoint x: 1170, endPoint y: 295, distance: 361.9
click at [1170, 295] on main "Easy login with a magic link in your mailbox The email with the magic link is i…" at bounding box center [781, 306] width 1562 height 509
click at [752, 225] on form "The email with the magic link is in your mailbox. Open the email and click on t…" at bounding box center [781, 218] width 469 height 39
